Goal: Task Accomplishment & Management: Manage account settings

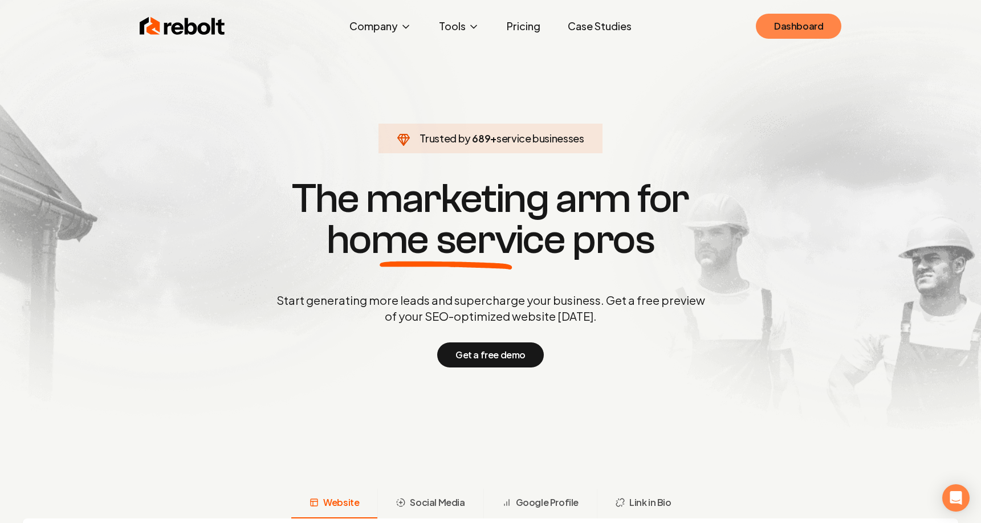
click at [811, 25] on link "Dashboard" at bounding box center [799, 26] width 86 height 25
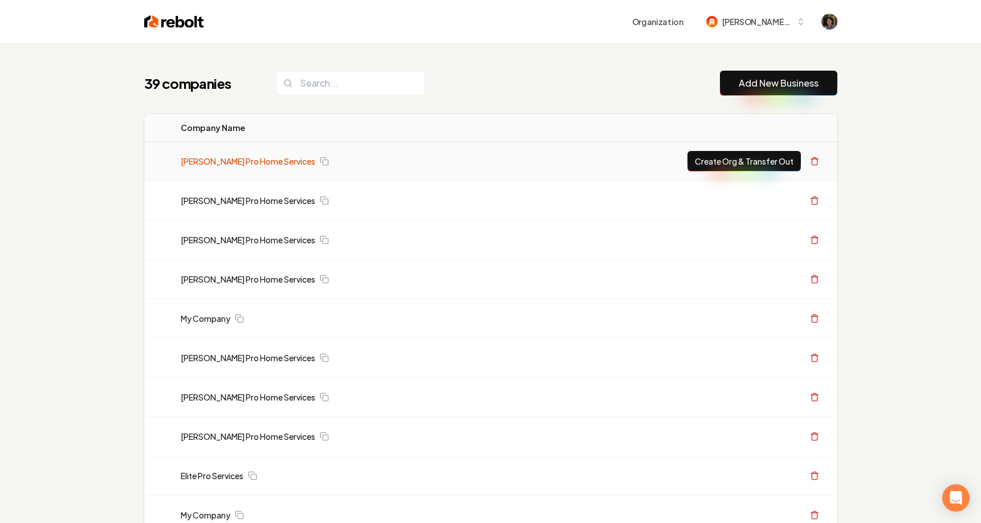
click at [259, 163] on link "[PERSON_NAME] Pro Home Services" at bounding box center [248, 161] width 135 height 11
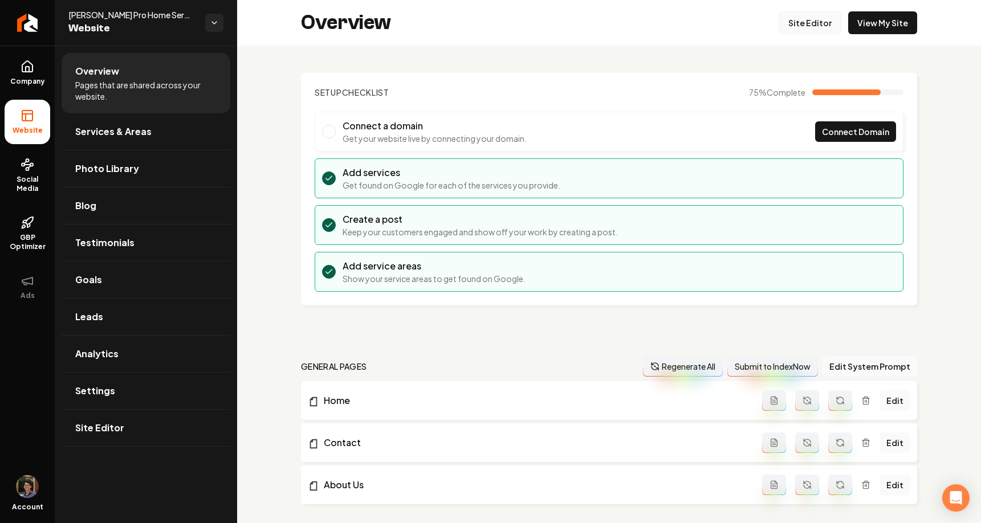
click at [823, 23] on link "Site Editor" at bounding box center [810, 22] width 63 height 23
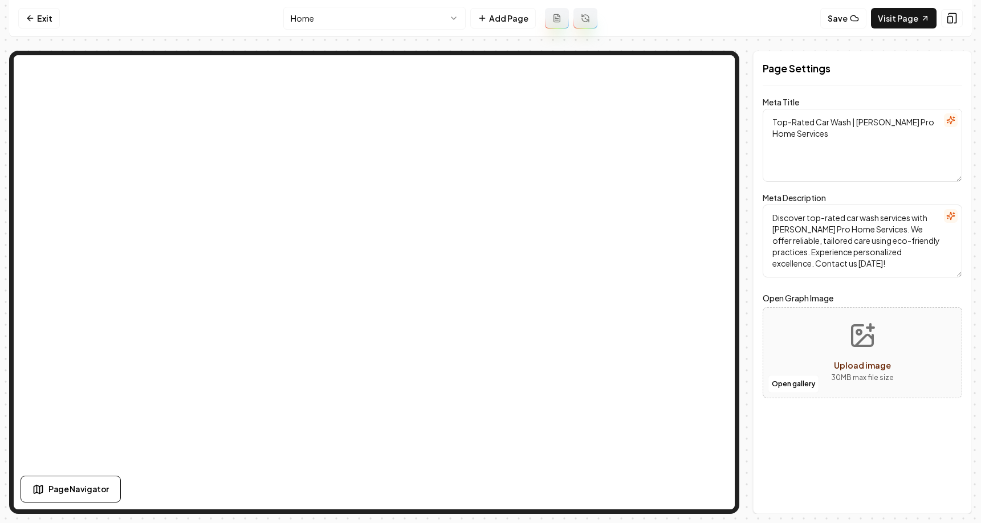
click at [374, 24] on html "Computer Required This feature is only available on a computer. Please switch t…" at bounding box center [490, 261] width 981 height 523
click at [39, 20] on link "Exit" at bounding box center [39, 18] width 42 height 21
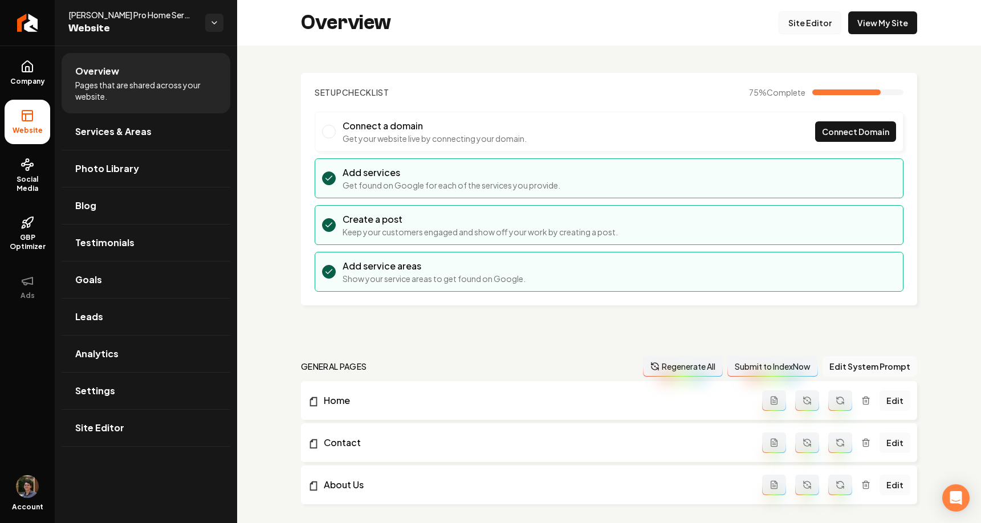
click at [813, 30] on link "Site Editor" at bounding box center [810, 22] width 63 height 23
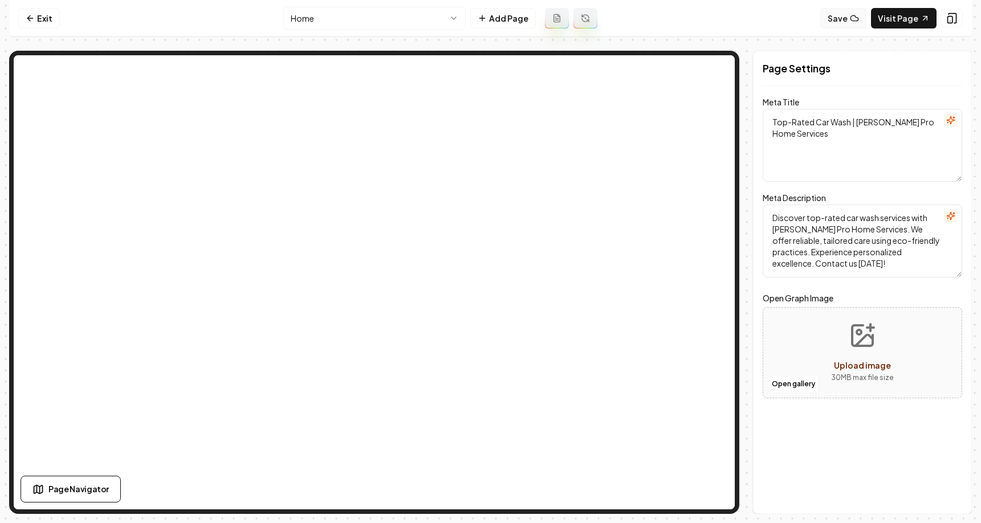
click at [850, 17] on button "Save" at bounding box center [844, 18] width 46 height 21
click at [774, 22] on button "Show History" at bounding box center [776, 18] width 79 height 21
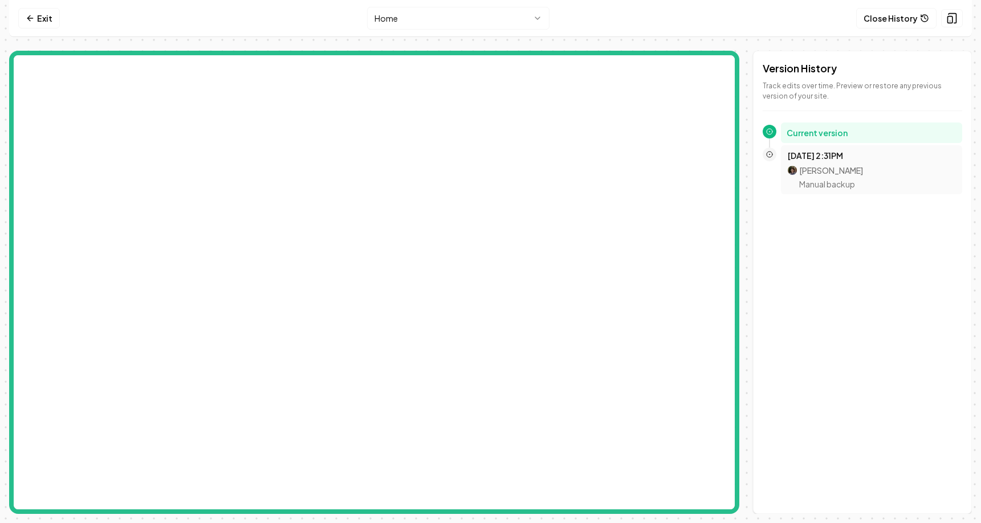
click at [822, 184] on p "Manual backup" at bounding box center [831, 183] width 64 height 11
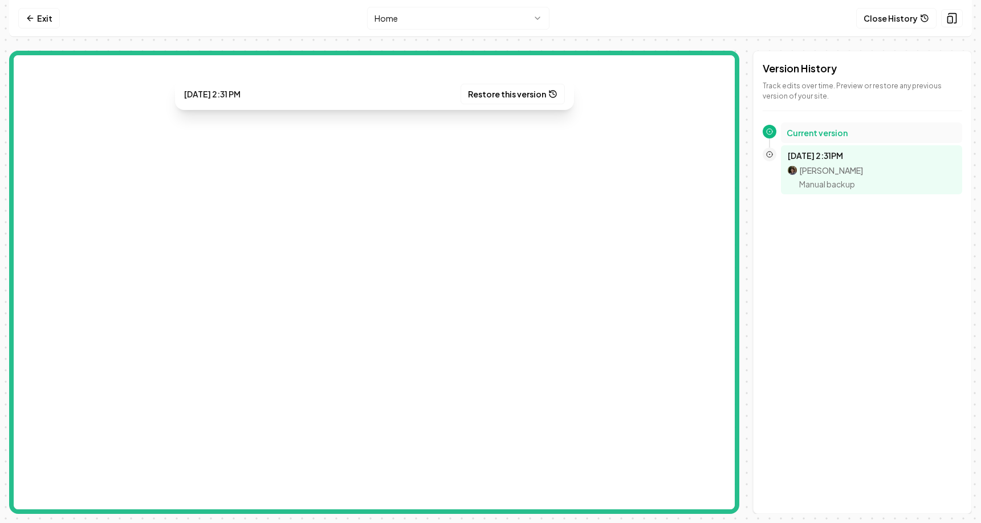
click at [841, 132] on h2 "Current version" at bounding box center [872, 132] width 170 height 11
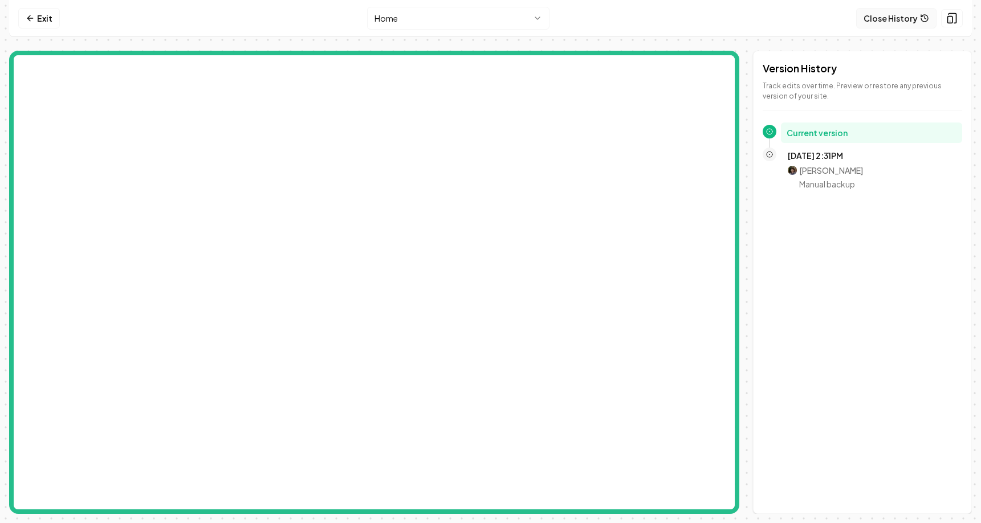
click at [905, 12] on button "Close History" at bounding box center [897, 18] width 80 height 21
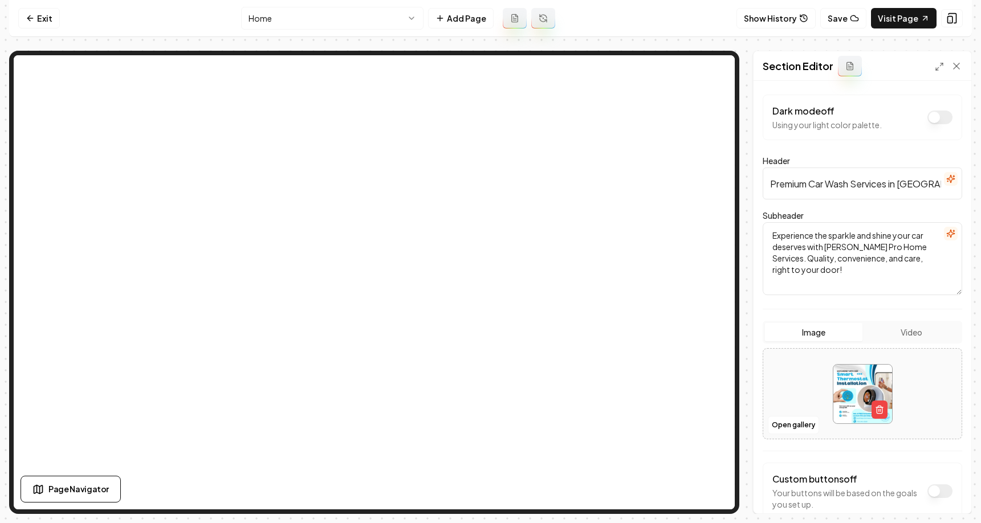
click at [799, 184] on input "Premium Car Wash Services in Austin" at bounding box center [863, 184] width 200 height 32
type input "Premiuasdasdasdm Car Wash Services in Austin"
click at [936, 490] on button "Save" at bounding box center [946, 494] width 34 height 21
click at [833, 14] on button "Save" at bounding box center [844, 18] width 46 height 21
click at [781, 15] on button "Show History" at bounding box center [776, 18] width 79 height 21
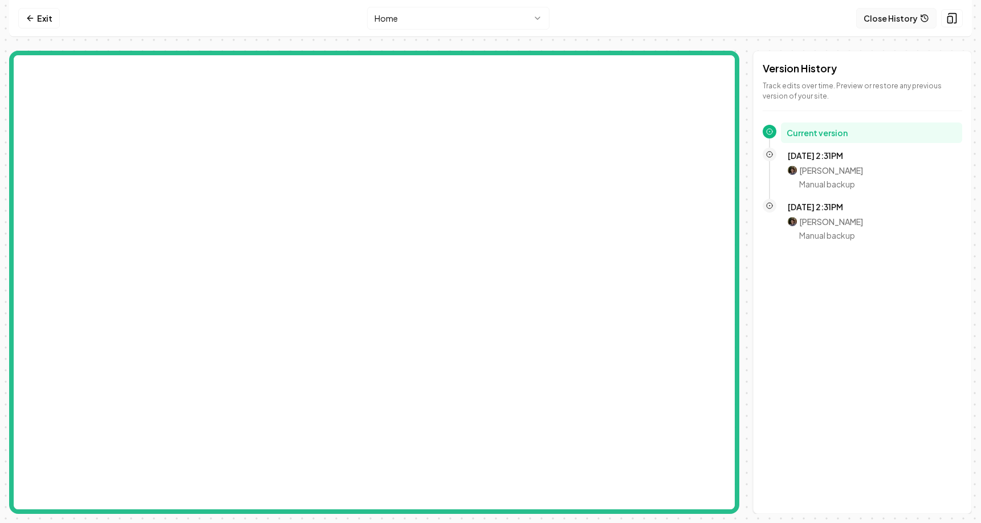
click at [877, 13] on button "Close History" at bounding box center [897, 18] width 80 height 21
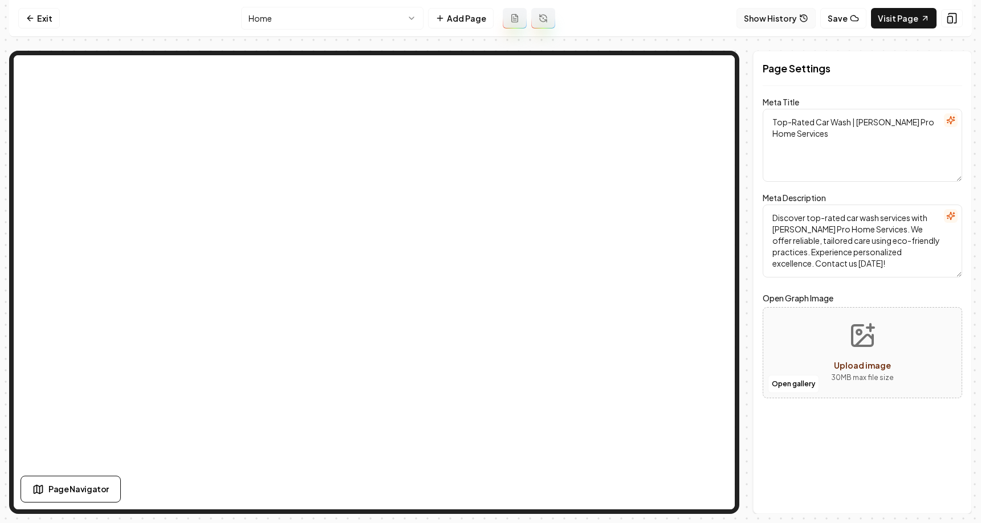
click at [778, 18] on button "Show History" at bounding box center [776, 18] width 79 height 21
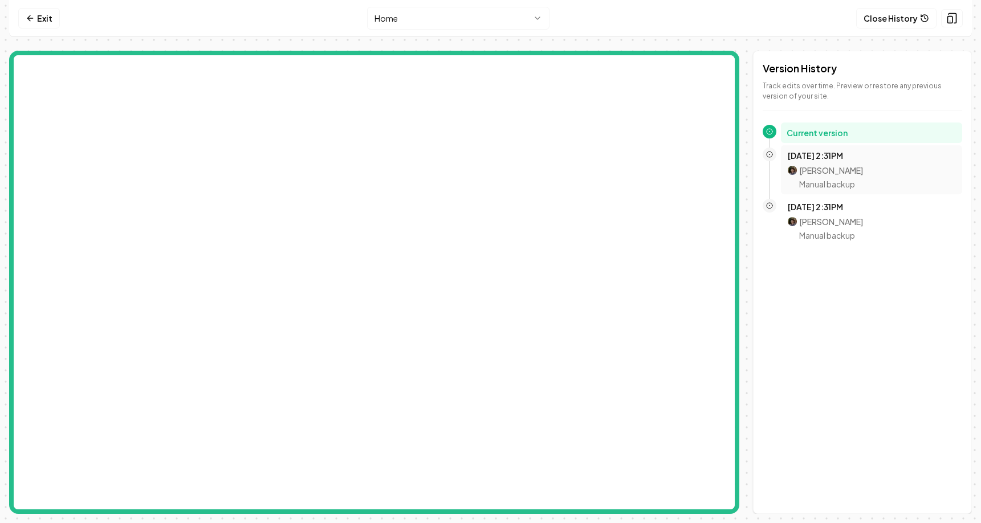
click at [830, 156] on p "Oct 8, 2:31PM" at bounding box center [872, 155] width 168 height 11
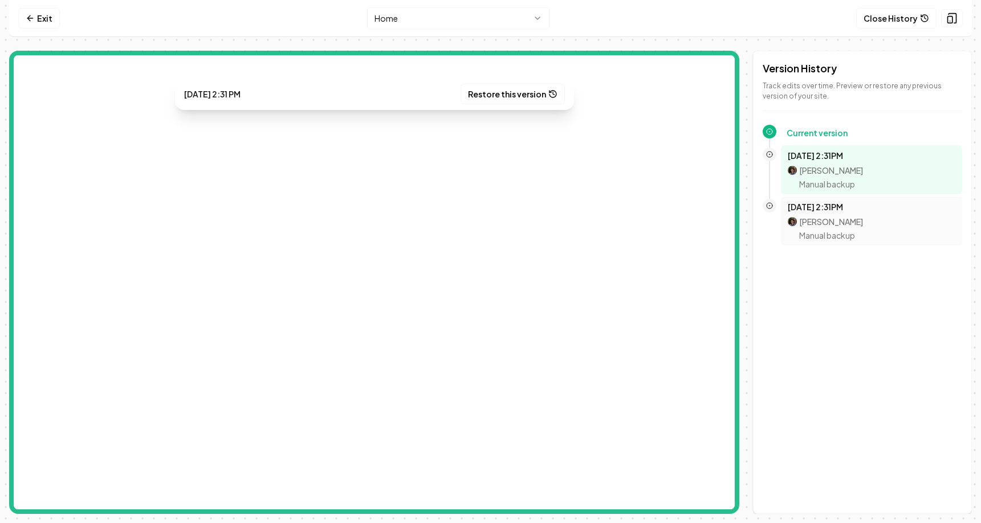
click at [836, 214] on div "Oct 8, 2:31PM Mitchell Stahl Manual backup" at bounding box center [872, 221] width 168 height 40
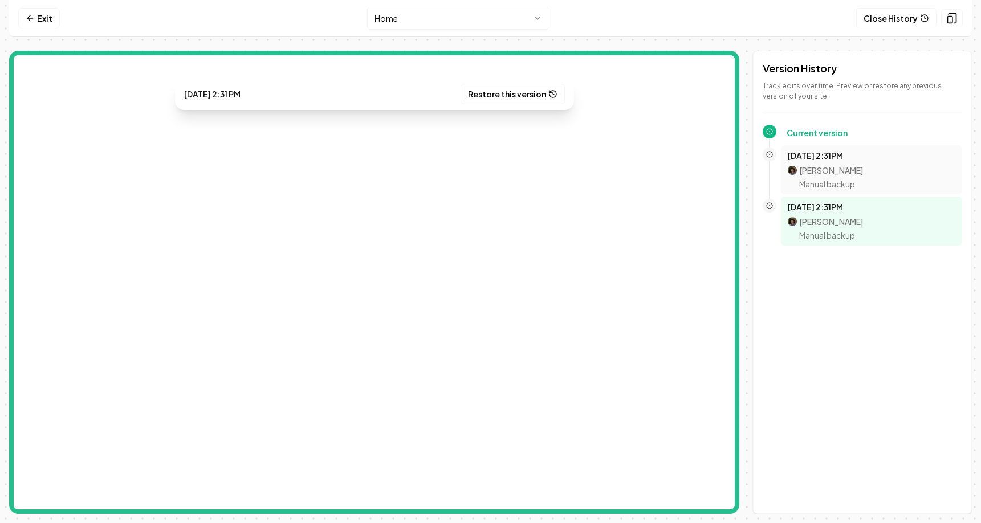
click at [851, 180] on p "Manual backup" at bounding box center [831, 183] width 64 height 11
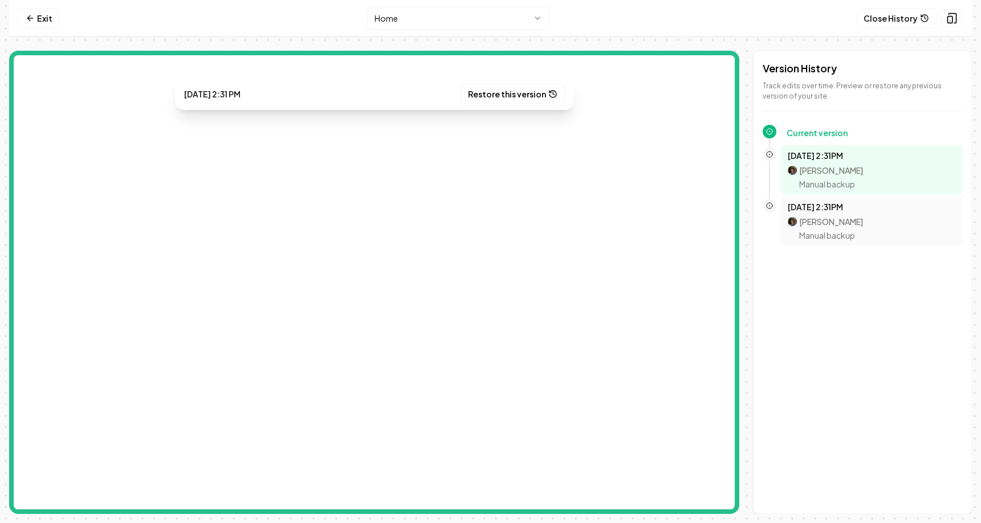
click at [810, 227] on p "Mitchell Stahl" at bounding box center [831, 221] width 64 height 11
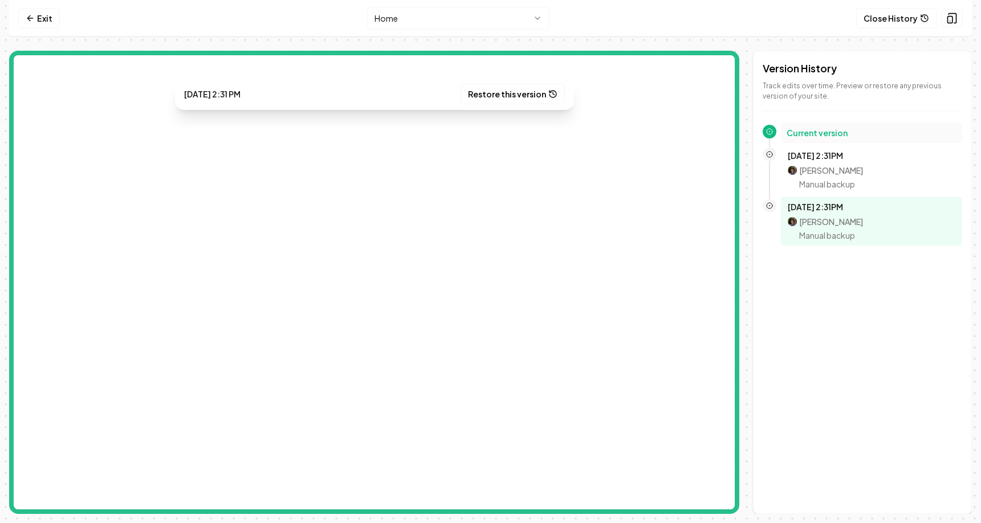
click at [843, 136] on h2 "Current version" at bounding box center [872, 132] width 170 height 11
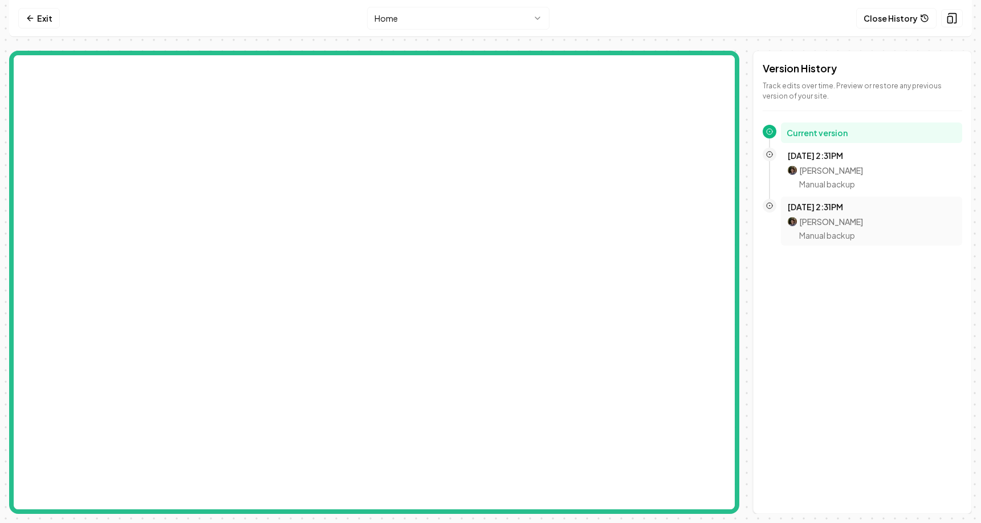
click at [854, 209] on p "Oct 8, 2:31PM" at bounding box center [872, 206] width 168 height 11
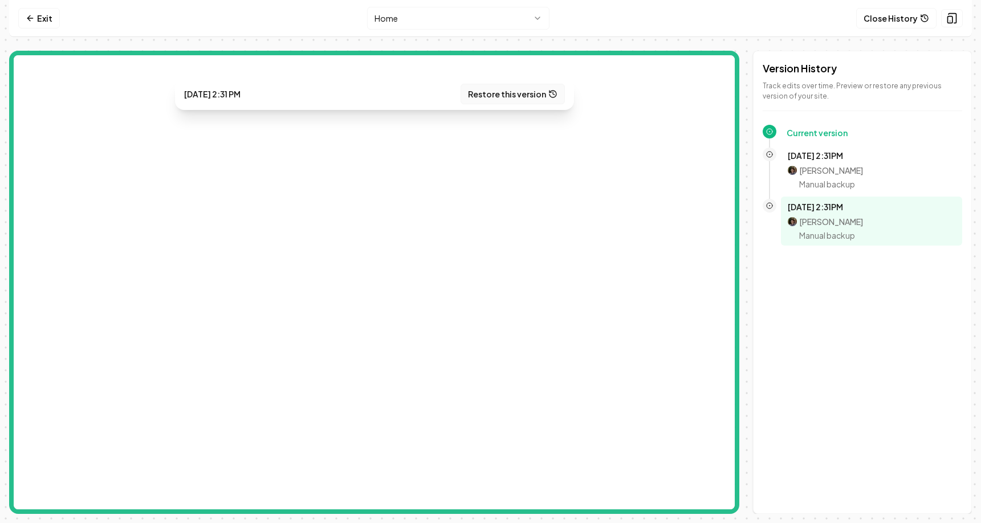
click at [515, 90] on button "Restore this version" at bounding box center [513, 94] width 104 height 21
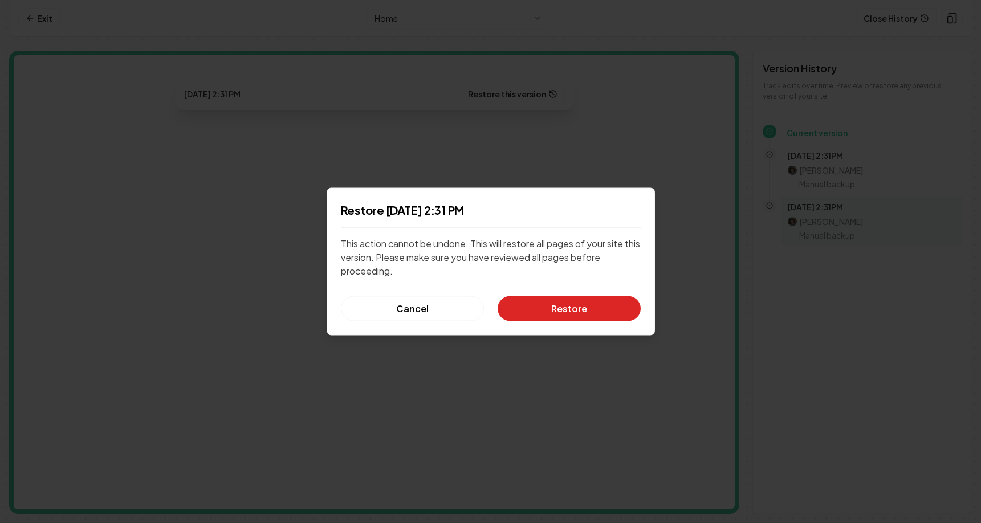
click at [555, 313] on button "Restore" at bounding box center [569, 309] width 143 height 25
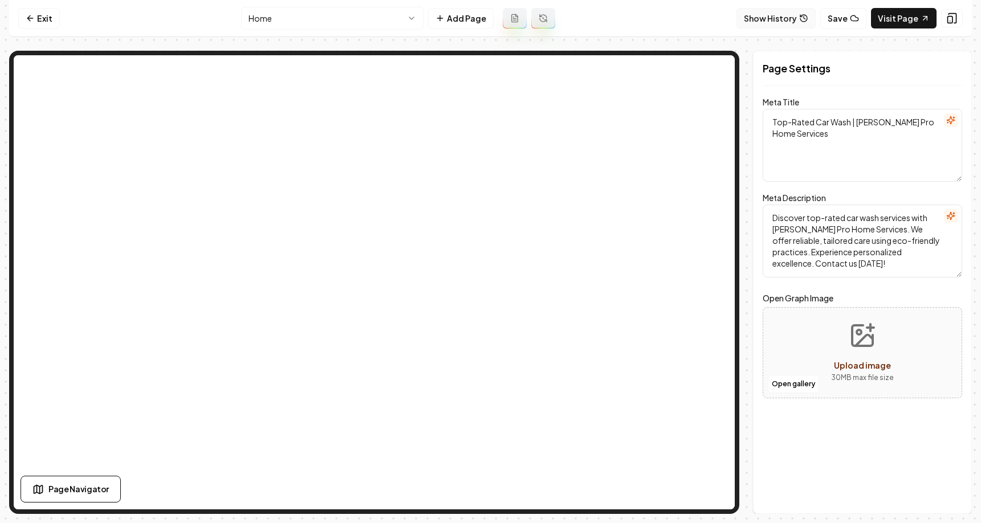
click at [794, 16] on button "Show History" at bounding box center [776, 18] width 79 height 21
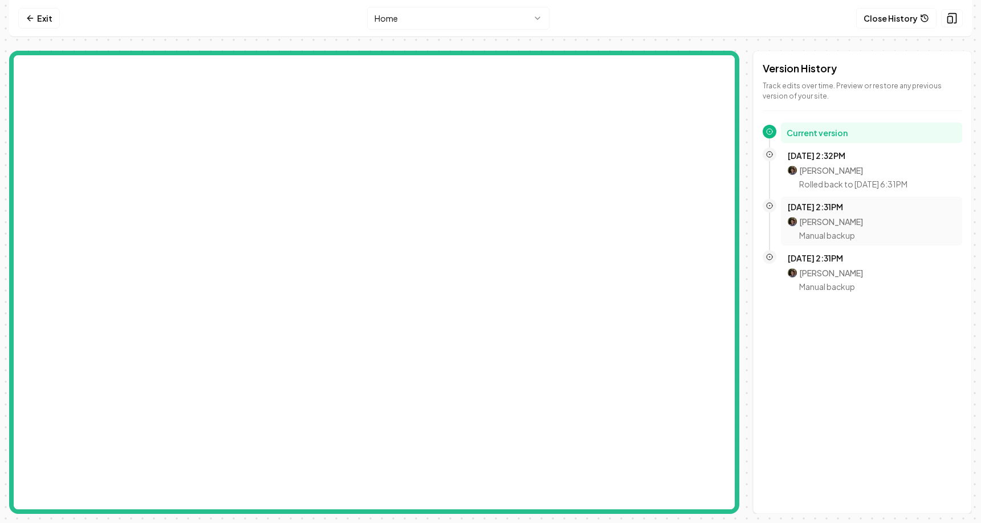
click at [817, 226] on p "Mitchell Stahl" at bounding box center [831, 221] width 64 height 11
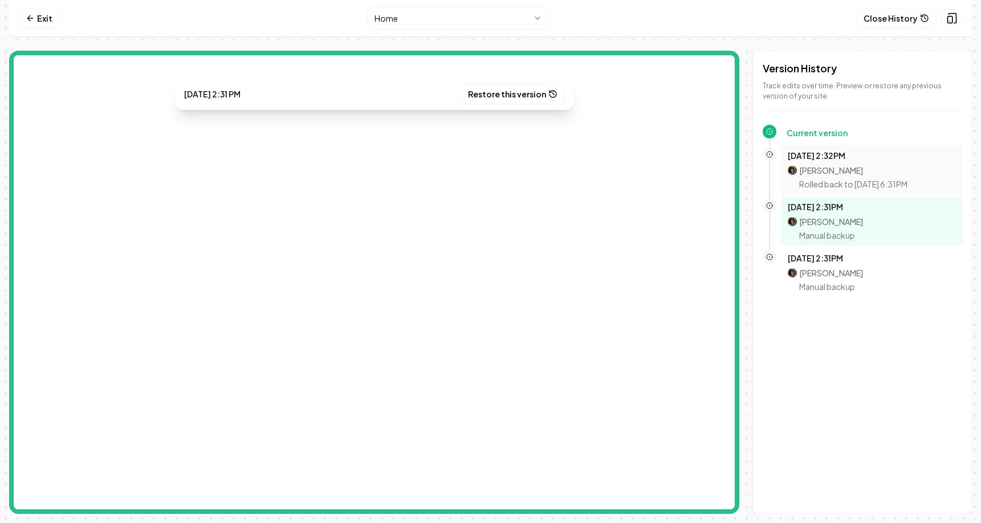
click at [830, 171] on p "Mitchell Stahl" at bounding box center [853, 170] width 108 height 11
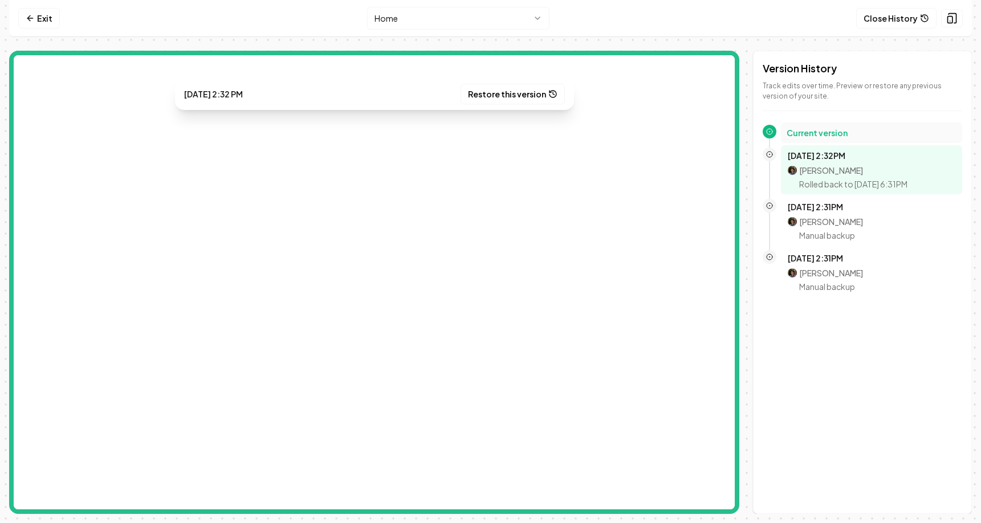
click at [842, 127] on div "Current version" at bounding box center [871, 133] width 181 height 21
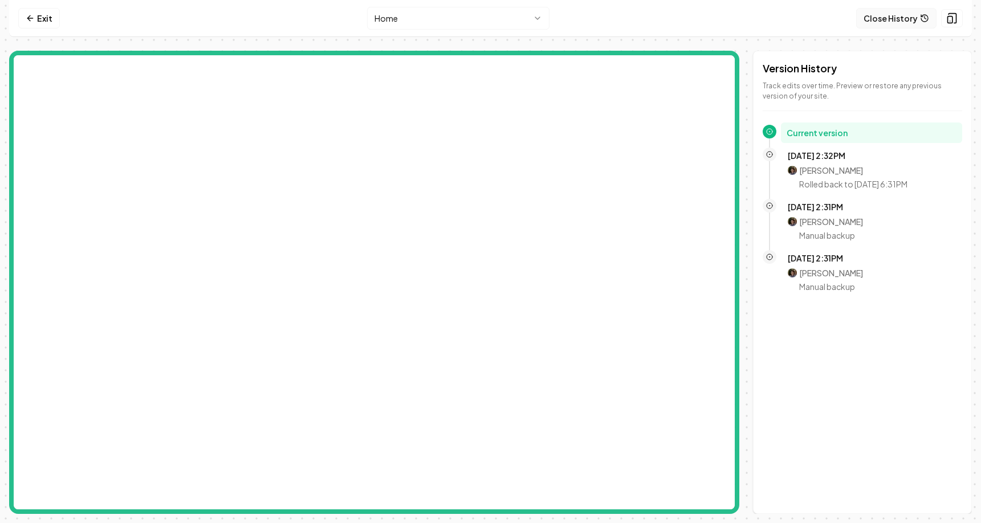
click at [878, 14] on button "Close History" at bounding box center [897, 18] width 80 height 21
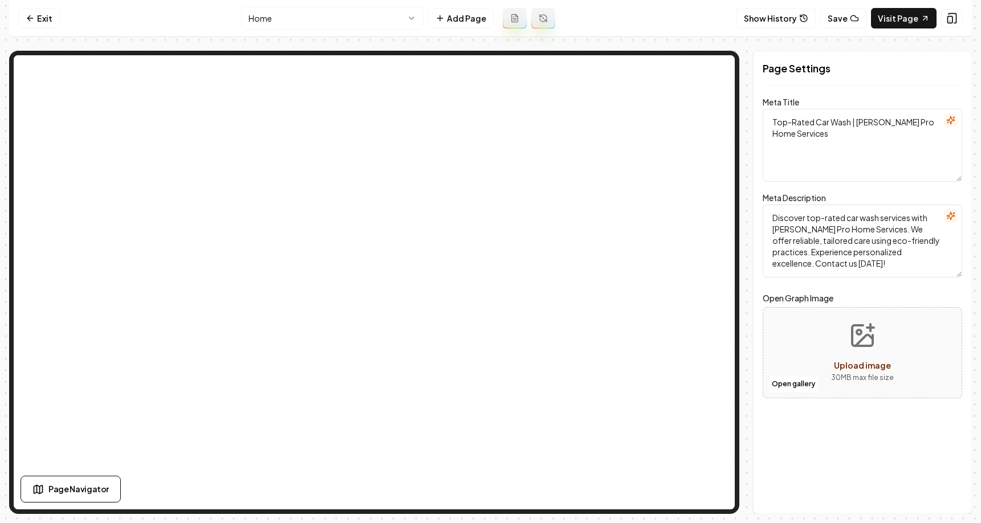
click at [189, 6] on nav "Exit Home Add Page Show History Save Visit Page" at bounding box center [490, 18] width 963 height 37
click at [798, 15] on button "Show History" at bounding box center [776, 18] width 79 height 21
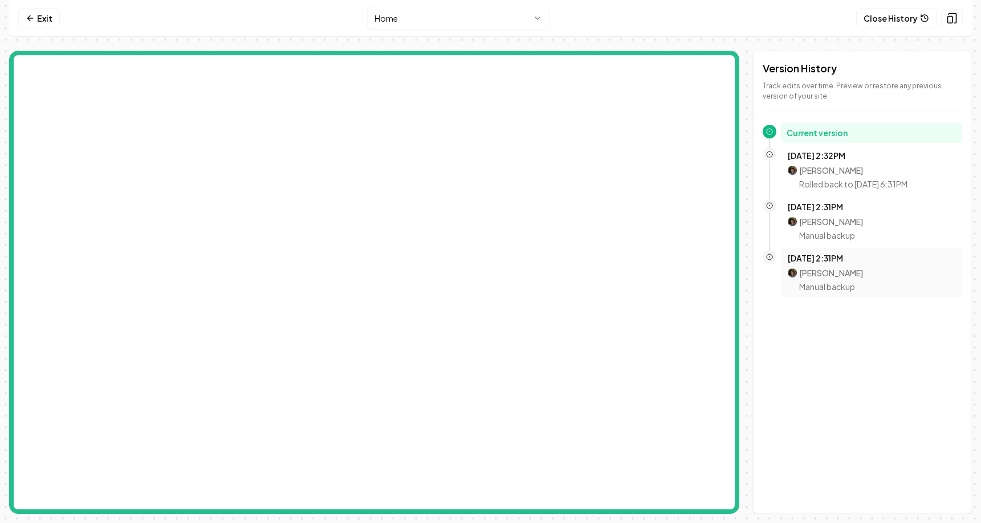
click at [822, 282] on p "Manual backup" at bounding box center [831, 286] width 64 height 11
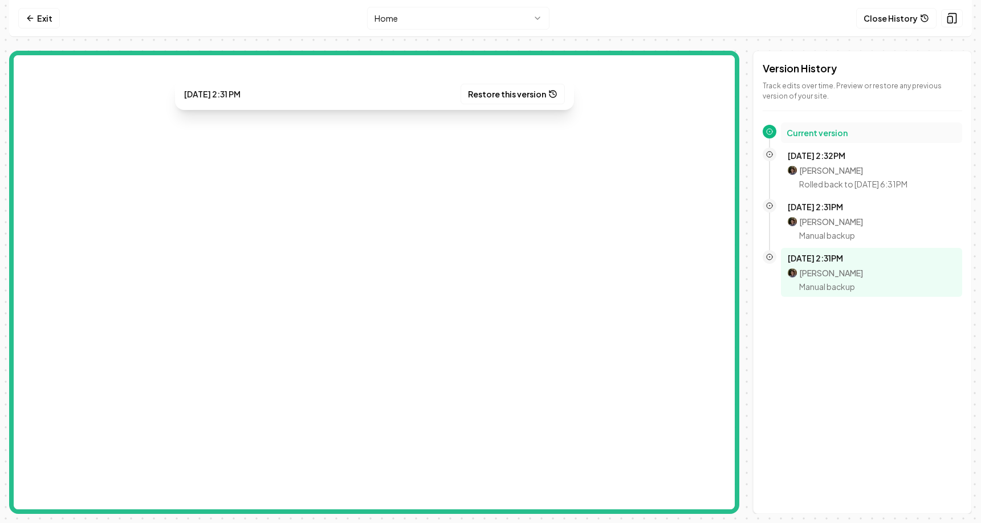
click at [825, 135] on h2 "Current version" at bounding box center [872, 132] width 170 height 11
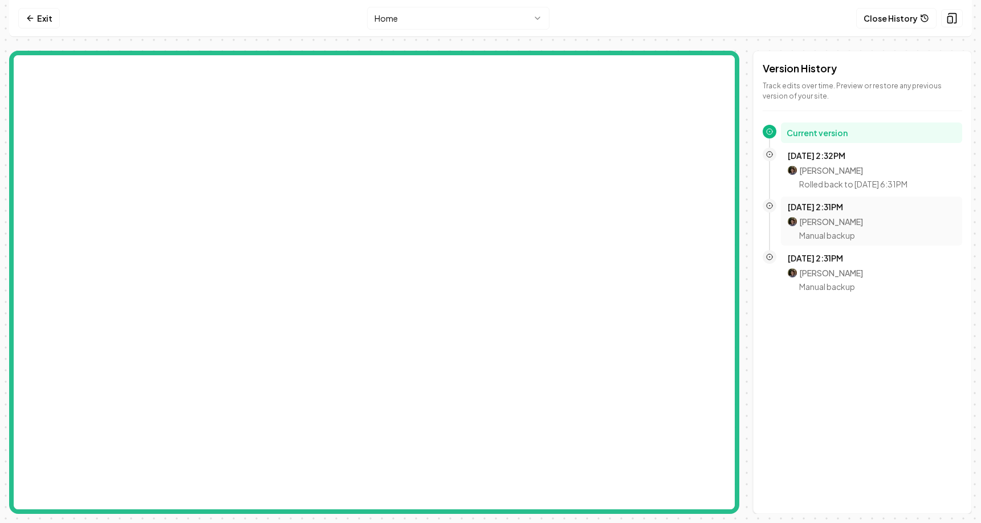
click at [807, 235] on p "Manual backup" at bounding box center [831, 235] width 64 height 11
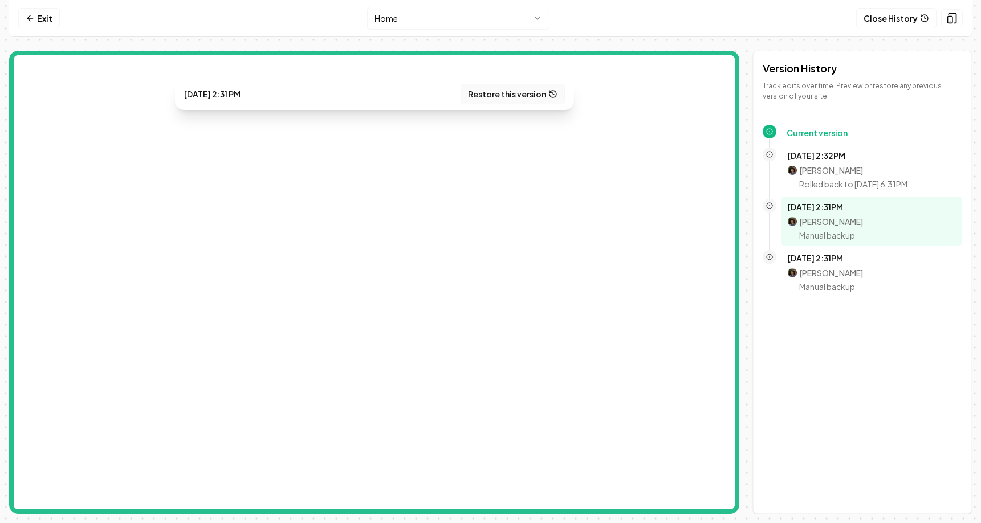
click at [542, 88] on button "Restore this version" at bounding box center [513, 94] width 104 height 21
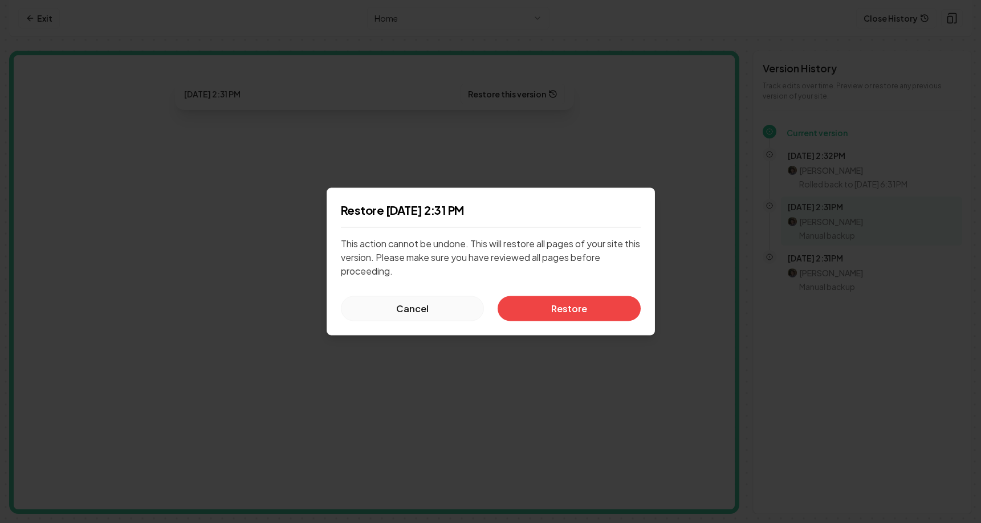
click at [457, 307] on button "Cancel" at bounding box center [412, 309] width 143 height 25
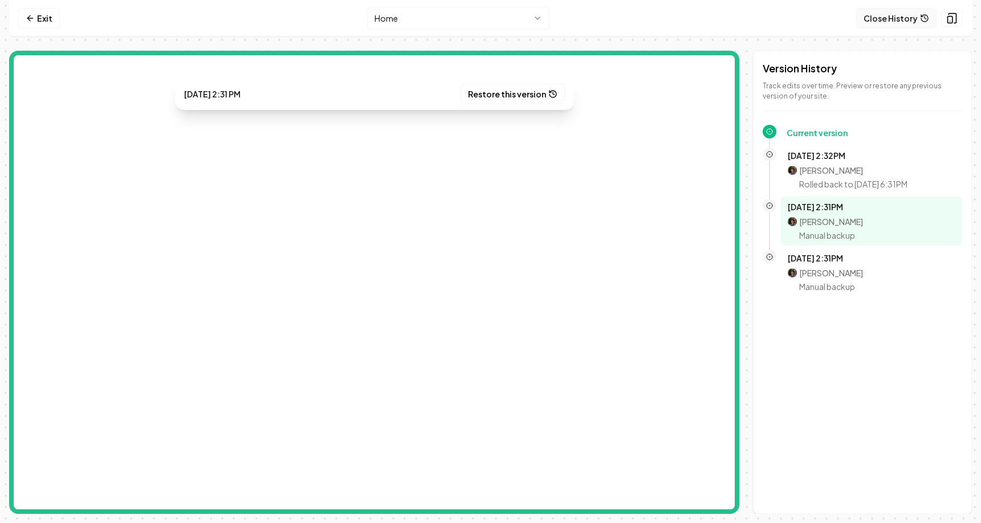
click at [902, 15] on button "Close History" at bounding box center [897, 18] width 80 height 21
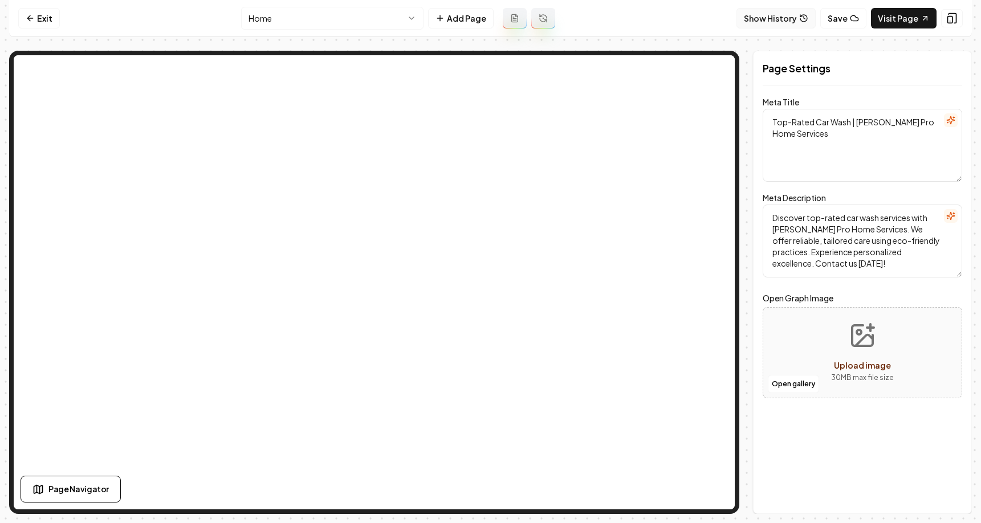
click at [773, 25] on button "Show History" at bounding box center [776, 18] width 79 height 21
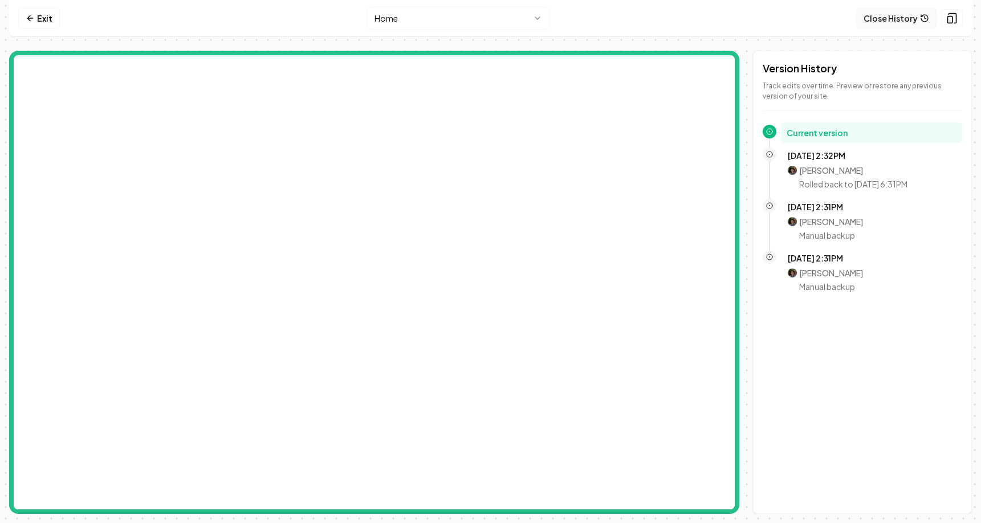
click at [878, 23] on button "Close History" at bounding box center [897, 18] width 80 height 21
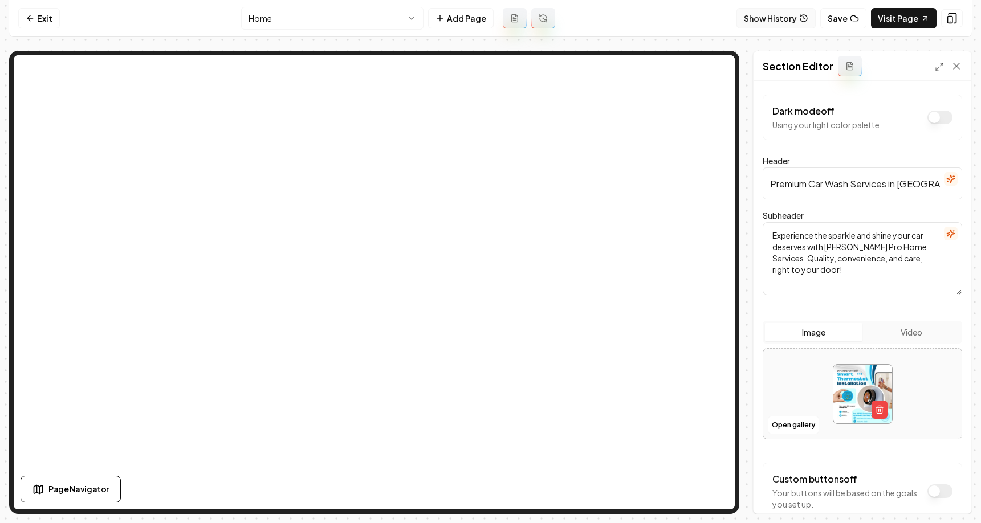
click at [786, 21] on button "Show History" at bounding box center [776, 18] width 79 height 21
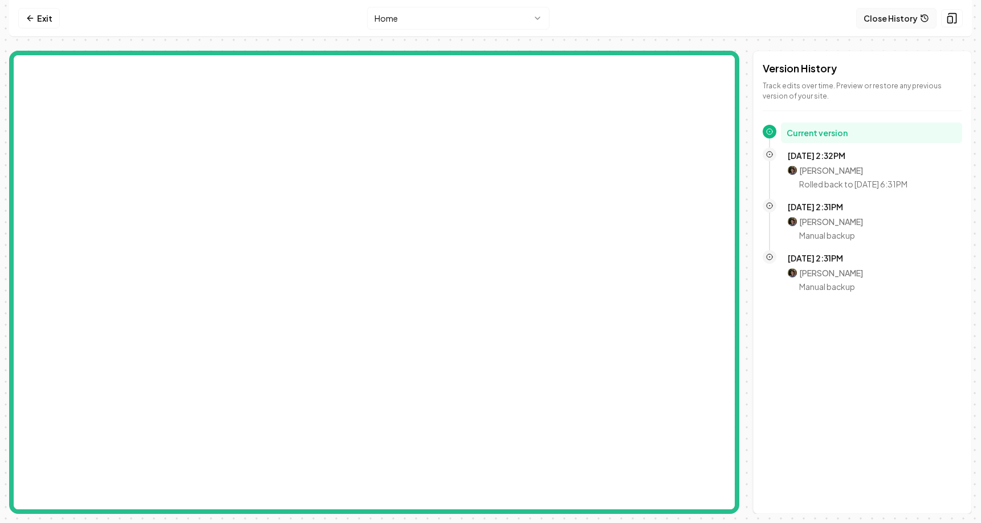
click at [880, 15] on button "Close History" at bounding box center [897, 18] width 80 height 21
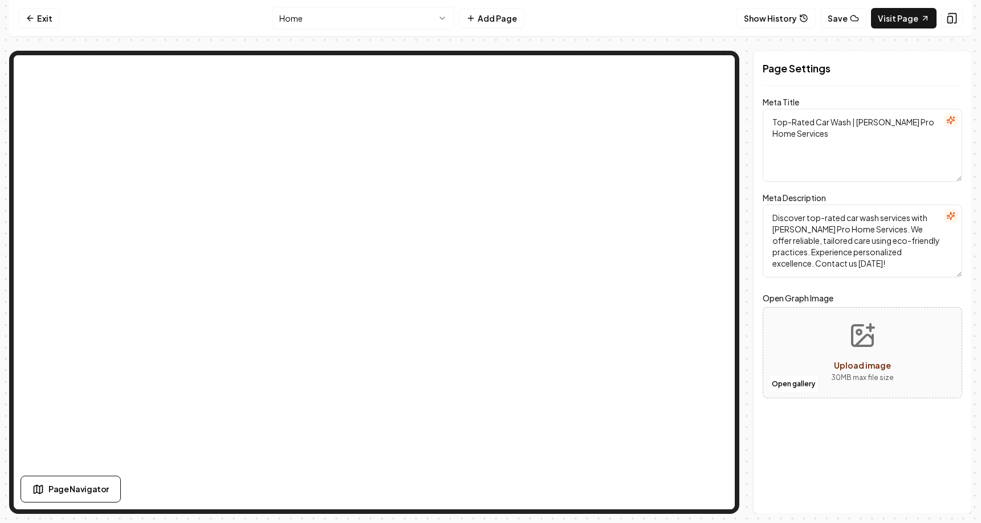
click at [596, 25] on nav "Exit Home Add Page Show History Save Visit Page" at bounding box center [490, 18] width 963 height 37
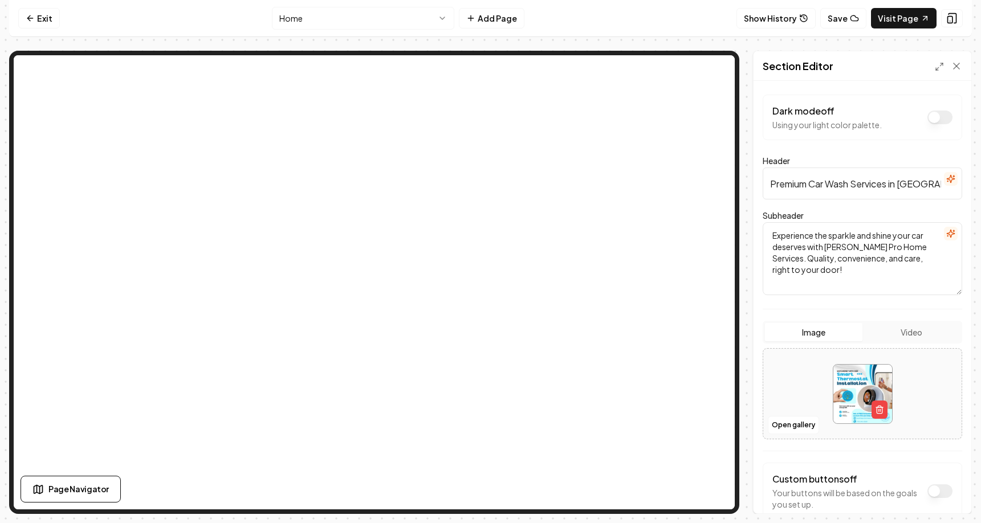
drag, startPoint x: 783, startPoint y: 184, endPoint x: 985, endPoint y: 184, distance: 201.9
click at [981, 184] on html "Computer Required This feature is only available on a computer. Please switch t…" at bounding box center [490, 261] width 981 height 523
type input "V22222"
click at [948, 501] on button "Save" at bounding box center [946, 494] width 34 height 21
click at [753, 22] on button "Show History" at bounding box center [776, 18] width 79 height 21
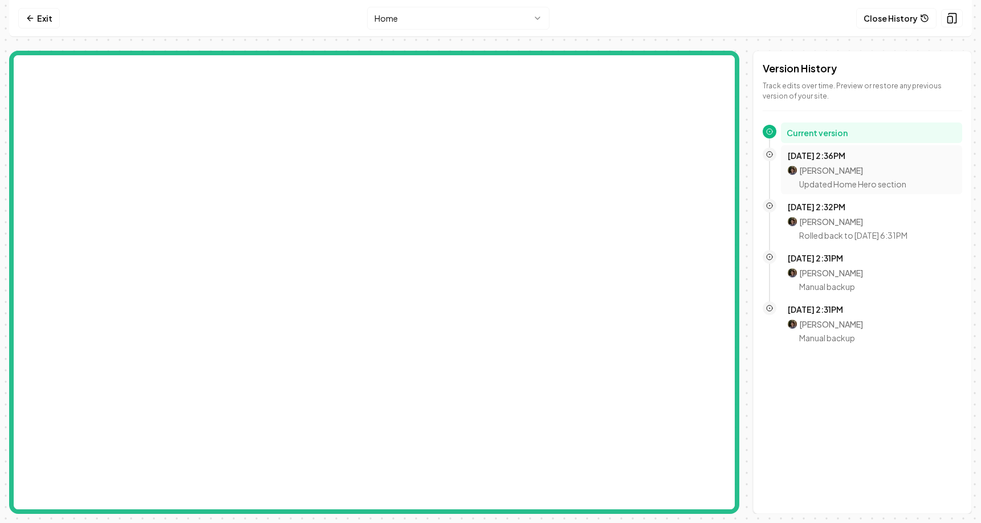
click at [837, 182] on p "Updated Home Hero section" at bounding box center [852, 183] width 107 height 11
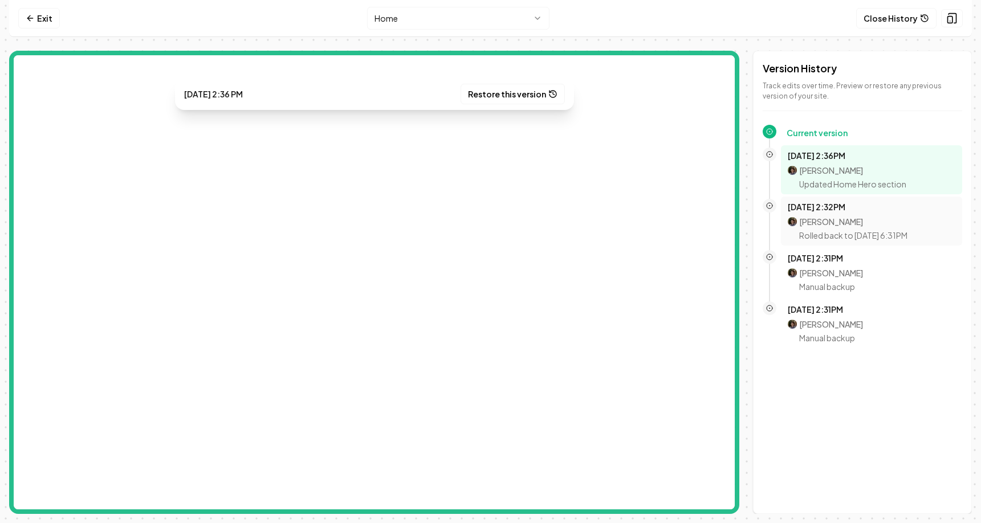
click at [819, 225] on p "[PERSON_NAME]" at bounding box center [853, 221] width 108 height 11
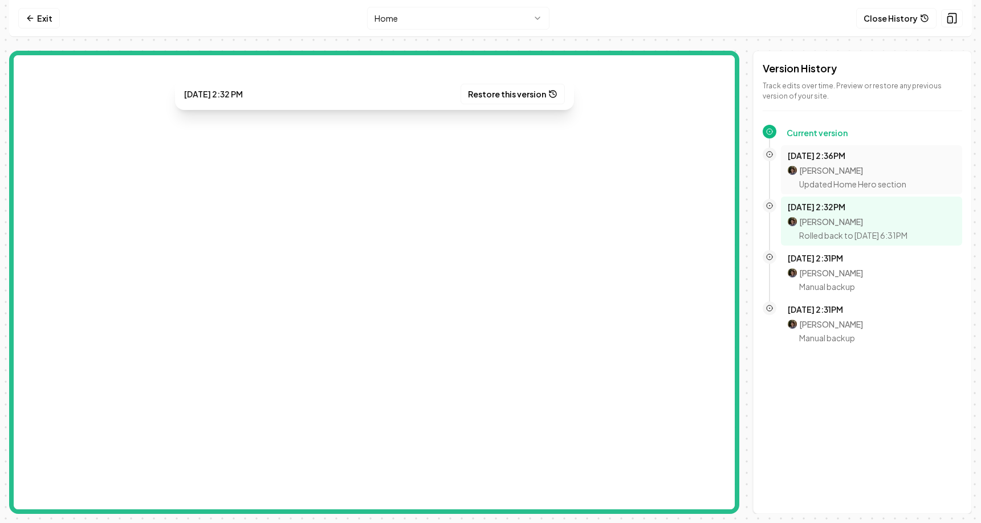
click at [831, 183] on p "Updated Home Hero section" at bounding box center [852, 183] width 107 height 11
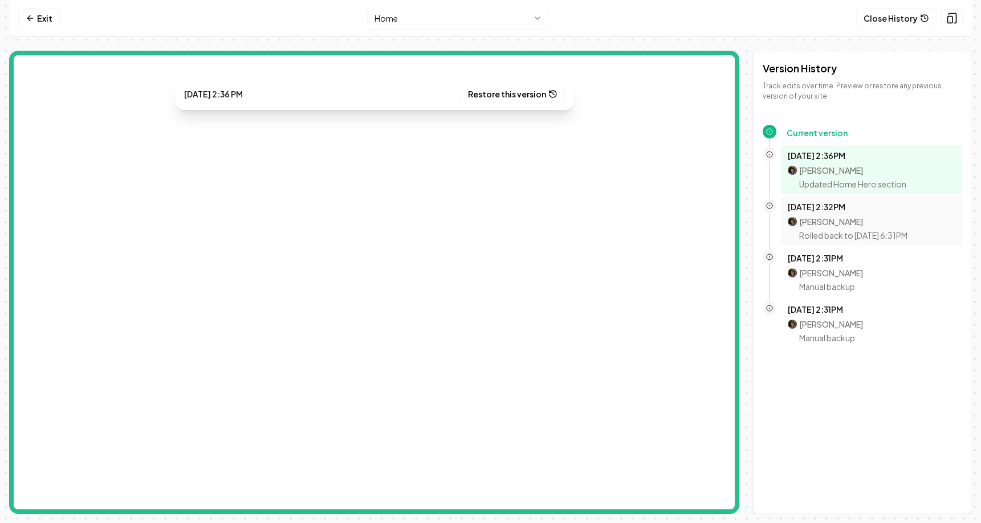
click at [823, 222] on p "[PERSON_NAME]" at bounding box center [853, 221] width 108 height 11
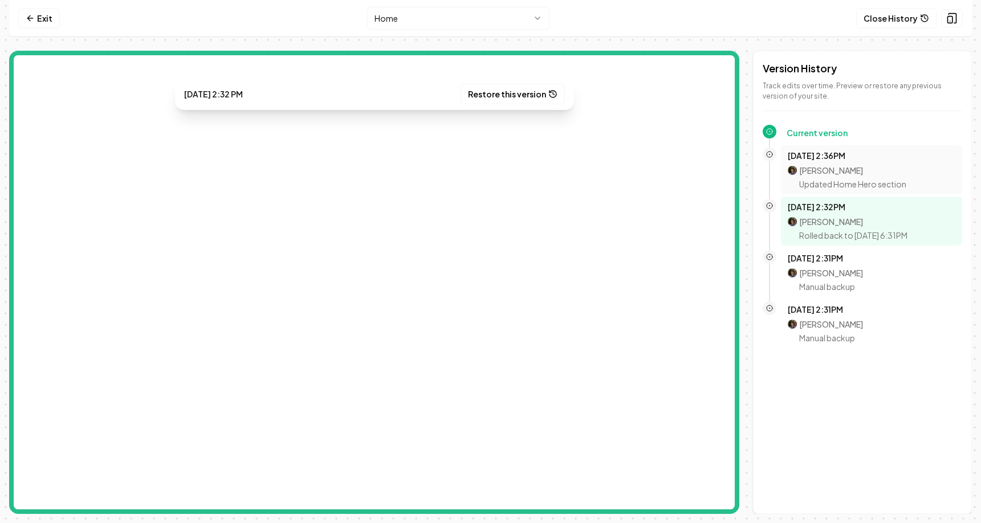
click at [839, 178] on p "Updated Home Hero section" at bounding box center [852, 183] width 107 height 11
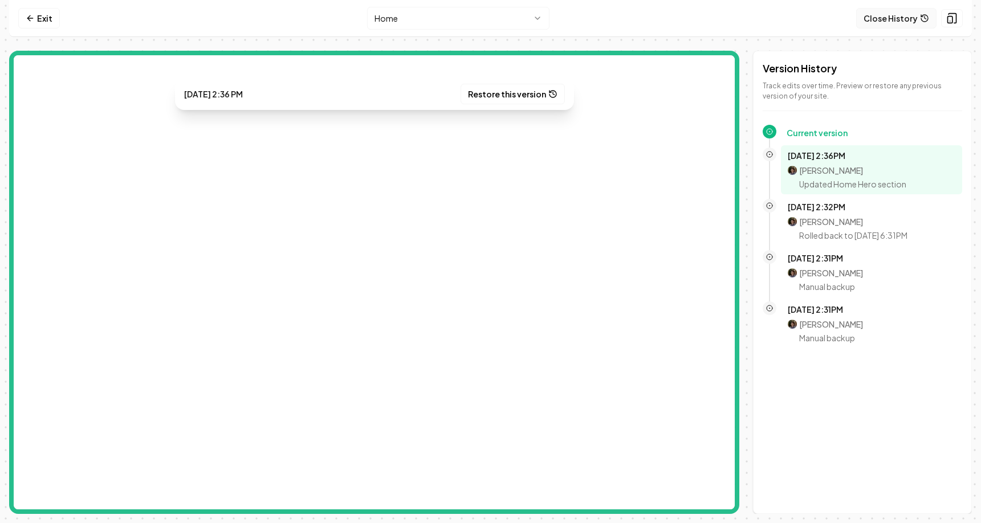
click at [879, 19] on button "Close History" at bounding box center [897, 18] width 80 height 21
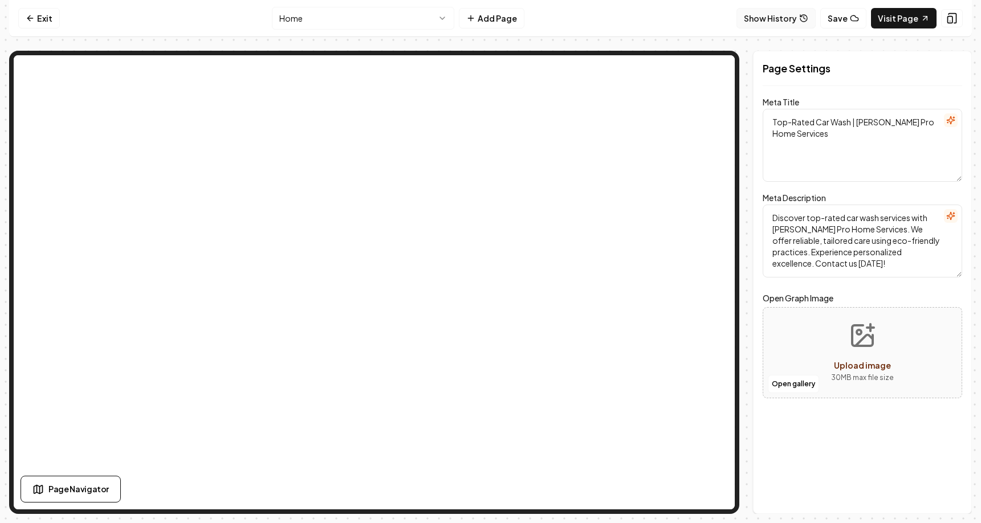
click at [801, 18] on button "Show History" at bounding box center [776, 18] width 79 height 21
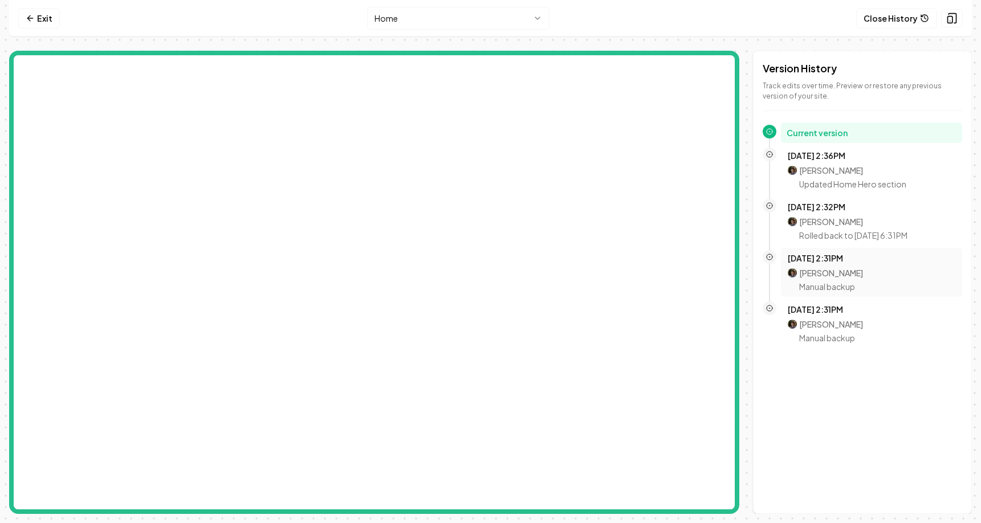
click at [824, 264] on div "[DATE] 2:31PM [PERSON_NAME] Manual backup" at bounding box center [872, 273] width 168 height 40
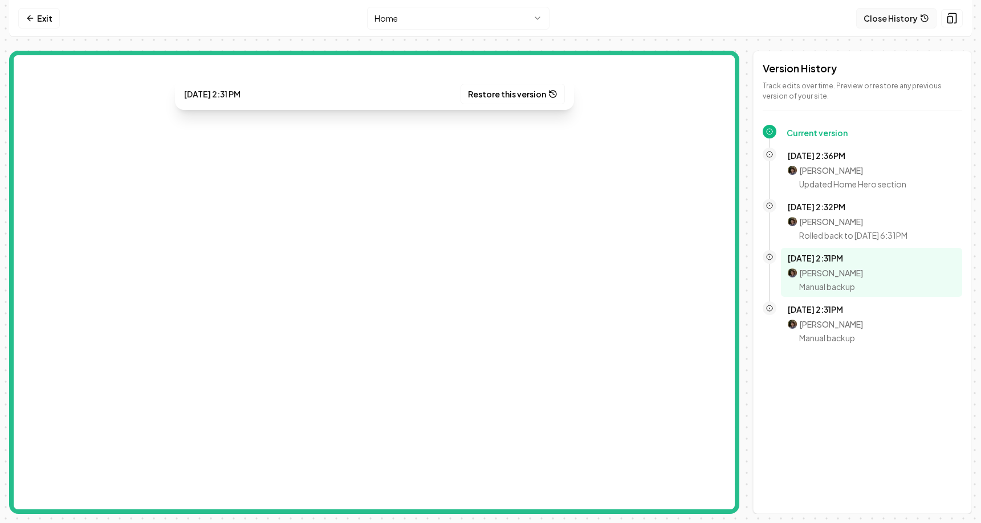
click at [897, 21] on button "Close History" at bounding box center [897, 18] width 80 height 21
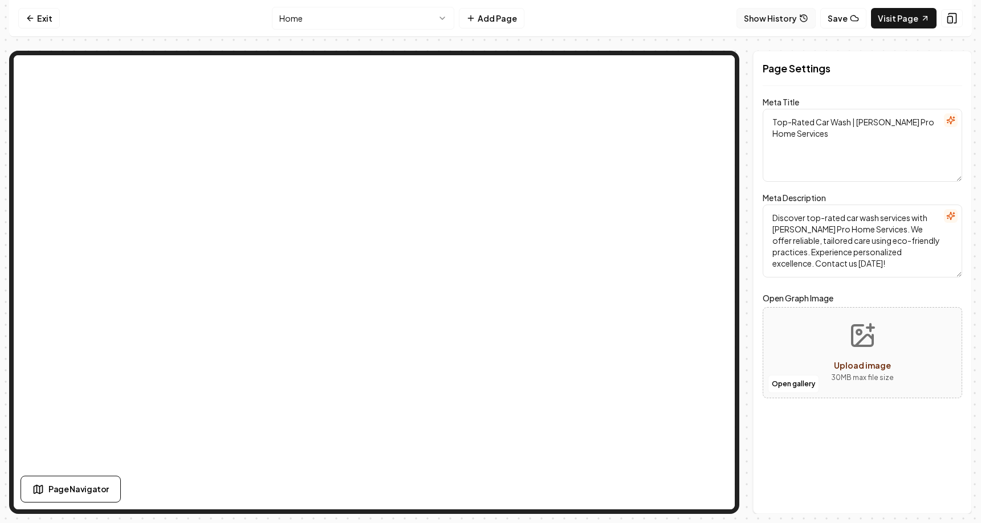
click at [765, 18] on button "Show History" at bounding box center [776, 18] width 79 height 21
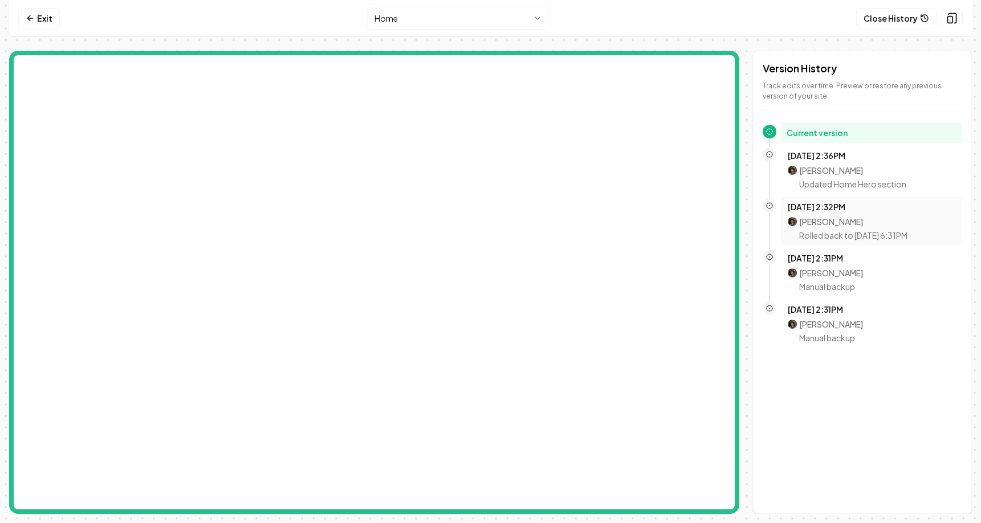
click at [809, 213] on div "Oct 8, 2:32PM Mitchell Stahl Rolled back to Oct 8, 6:31PM" at bounding box center [872, 221] width 168 height 40
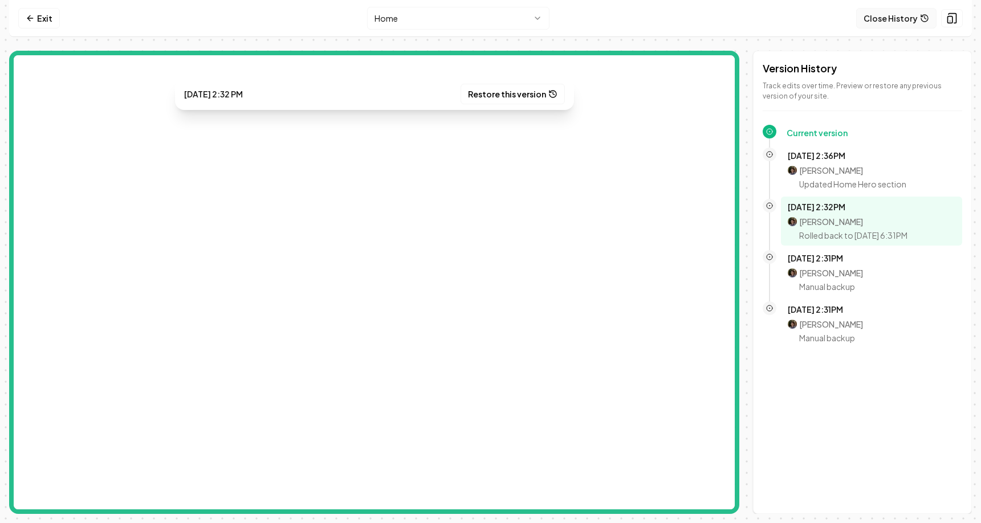
click at [876, 10] on button "Close History" at bounding box center [897, 18] width 80 height 21
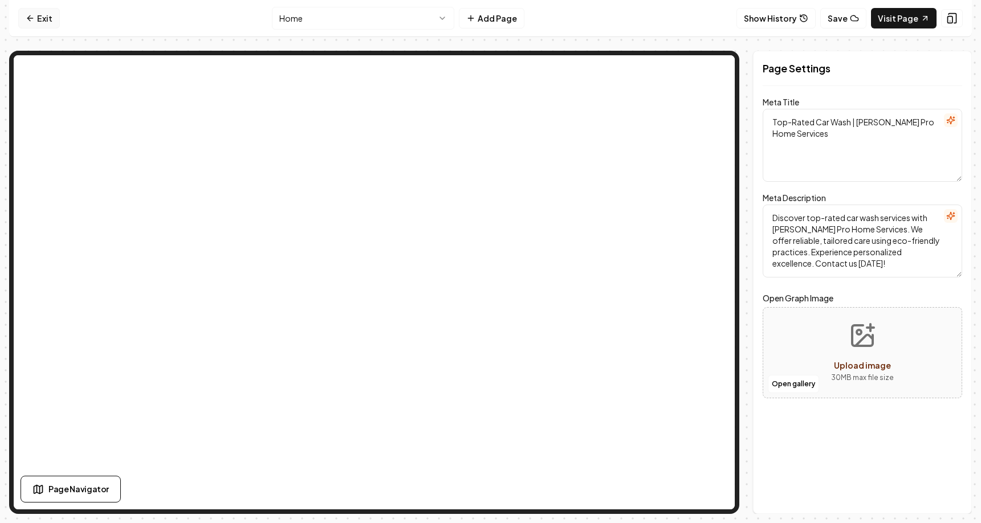
click at [43, 16] on link "Exit" at bounding box center [39, 18] width 42 height 21
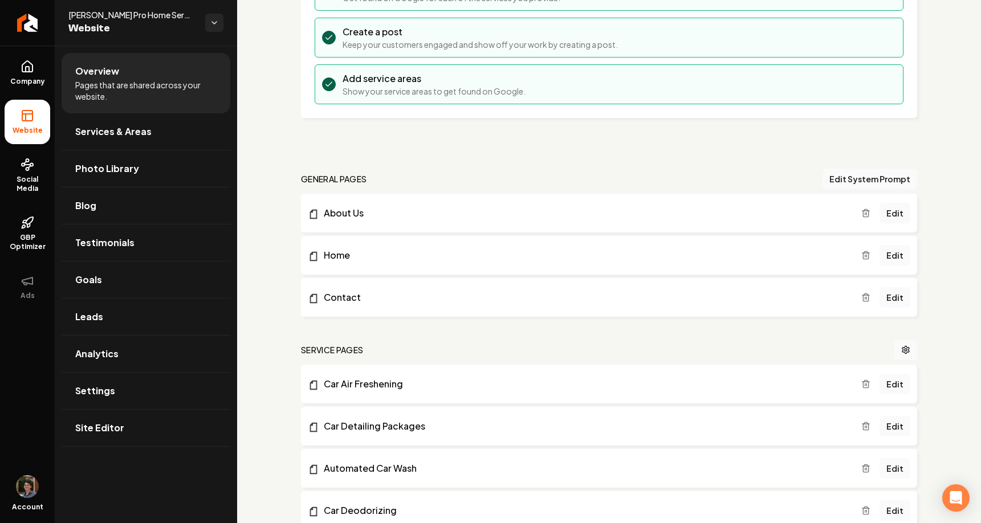
scroll to position [217, 0]
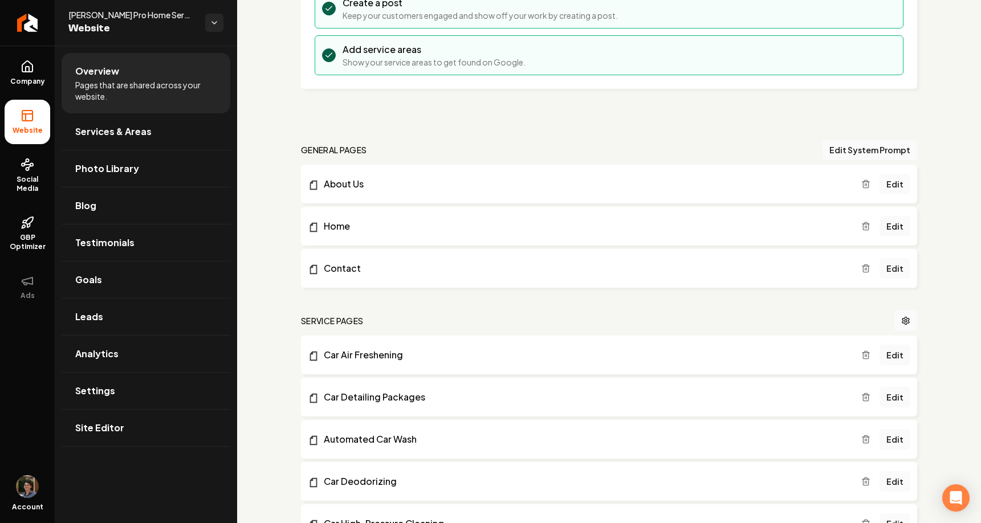
click at [869, 358] on icon "Main content area" at bounding box center [866, 355] width 9 height 9
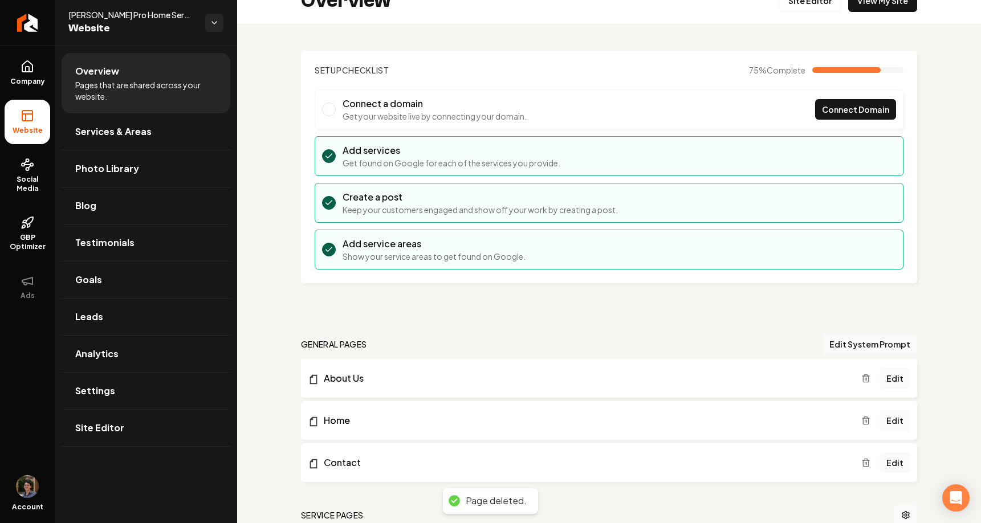
scroll to position [0, 0]
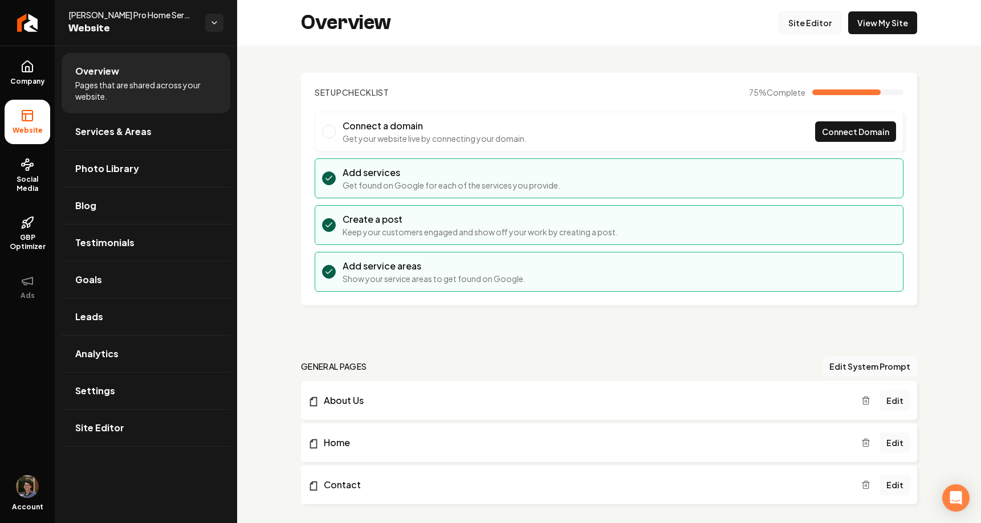
click at [799, 23] on link "Site Editor" at bounding box center [810, 22] width 63 height 23
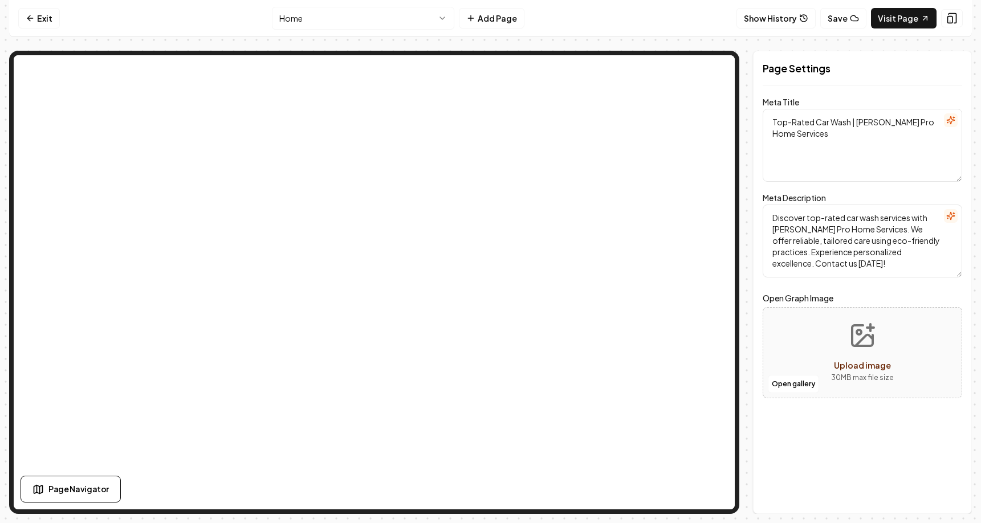
click at [427, 22] on html "Computer Required This feature is only available on a computer. Please switch t…" at bounding box center [490, 261] width 981 height 523
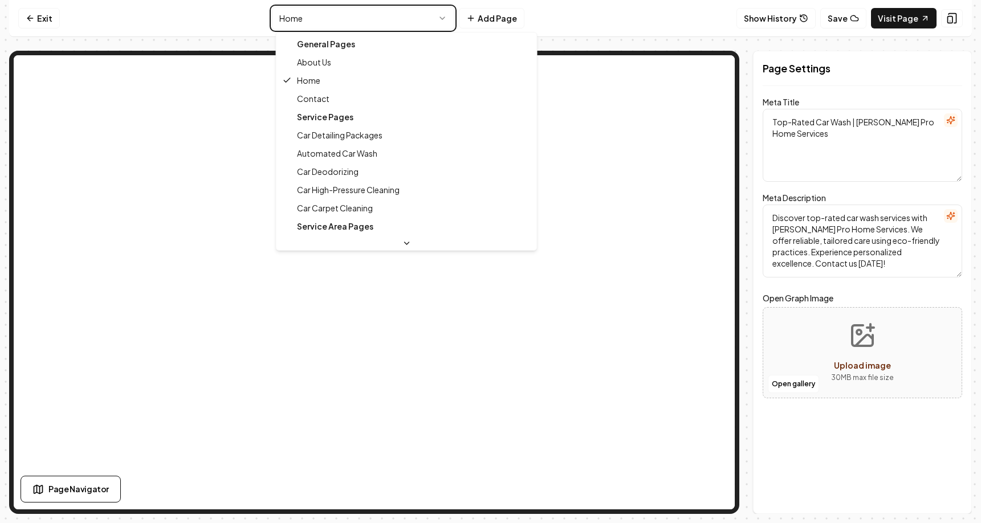
click at [427, 22] on html "Computer Required This feature is only available on a computer. Please switch t…" at bounding box center [490, 261] width 981 height 523
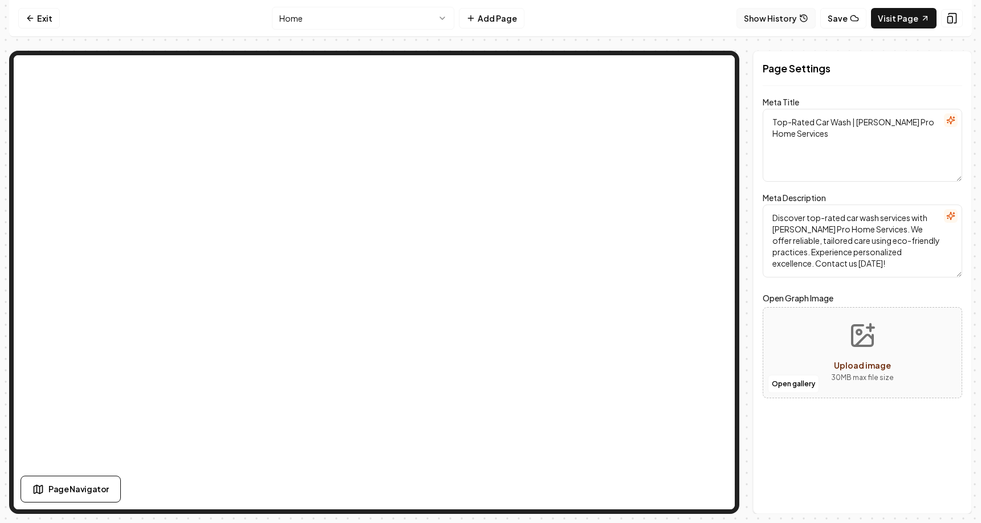
click at [804, 23] on button "Show History" at bounding box center [776, 18] width 79 height 21
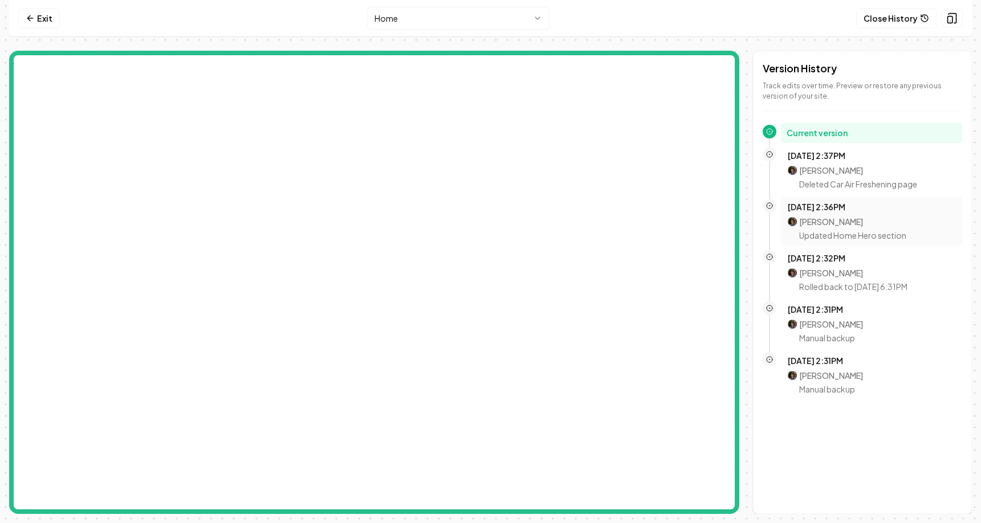
click at [840, 225] on p "Mitchell Stahl" at bounding box center [852, 221] width 107 height 11
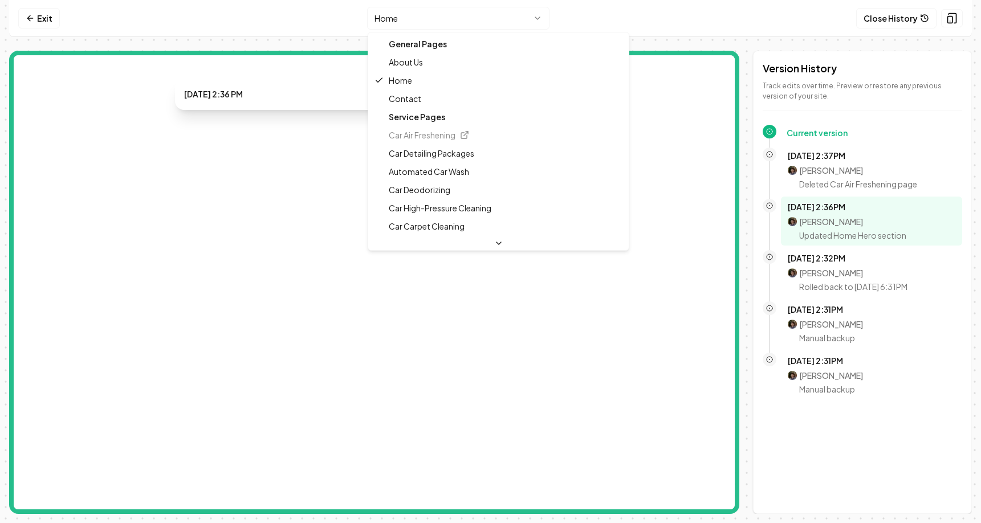
click at [494, 15] on html "Computer Required This feature is only available on a computer. Please switch t…" at bounding box center [490, 261] width 981 height 523
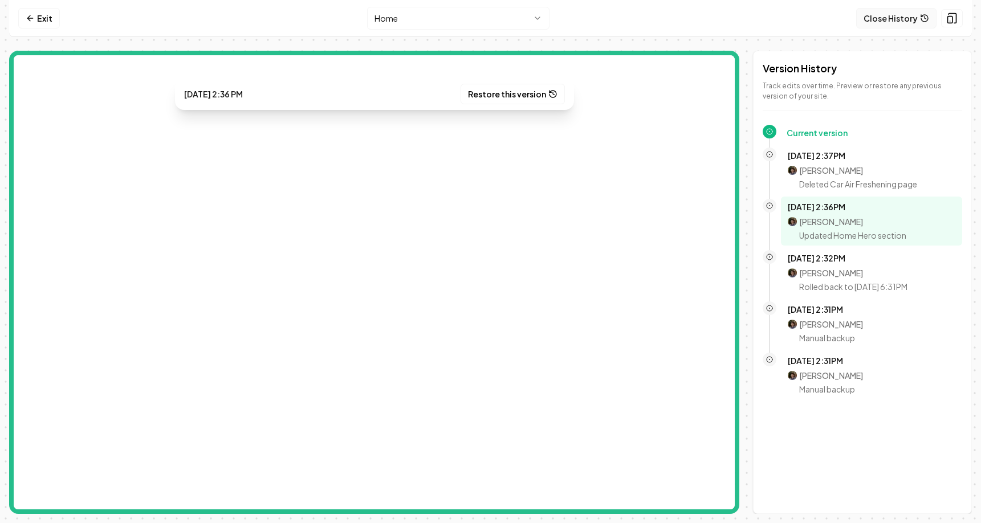
click at [876, 18] on button "Close History" at bounding box center [897, 18] width 80 height 21
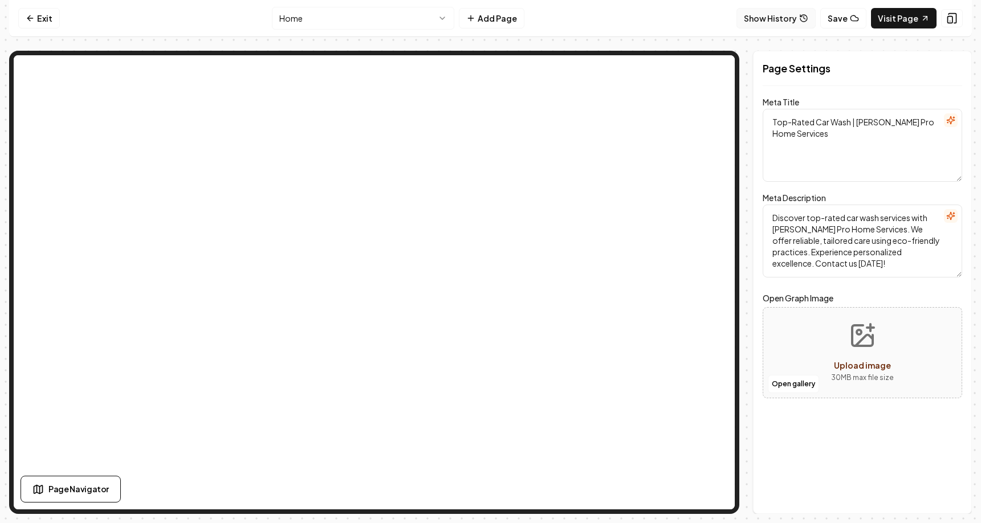
click at [784, 13] on button "Show History" at bounding box center [776, 18] width 79 height 21
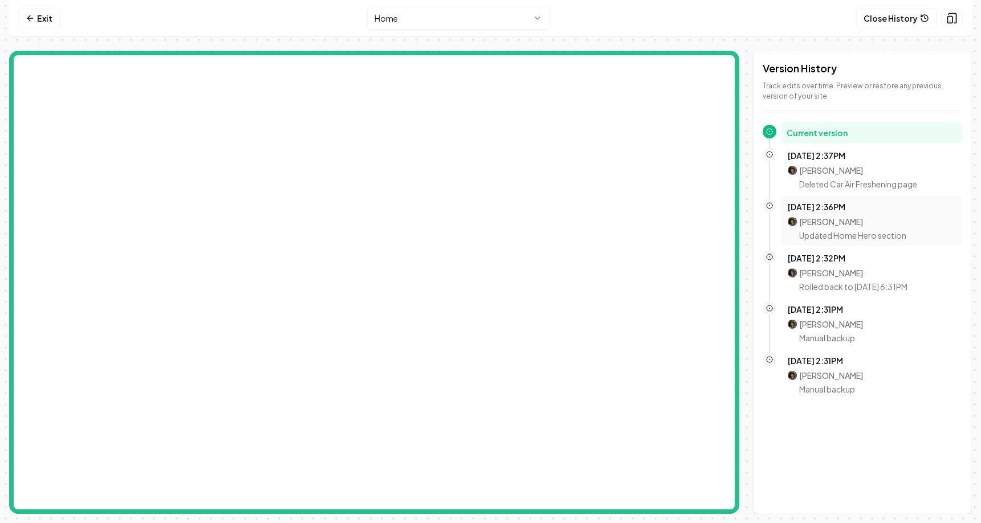
click at [821, 220] on p "Mitchell Stahl" at bounding box center [852, 221] width 107 height 11
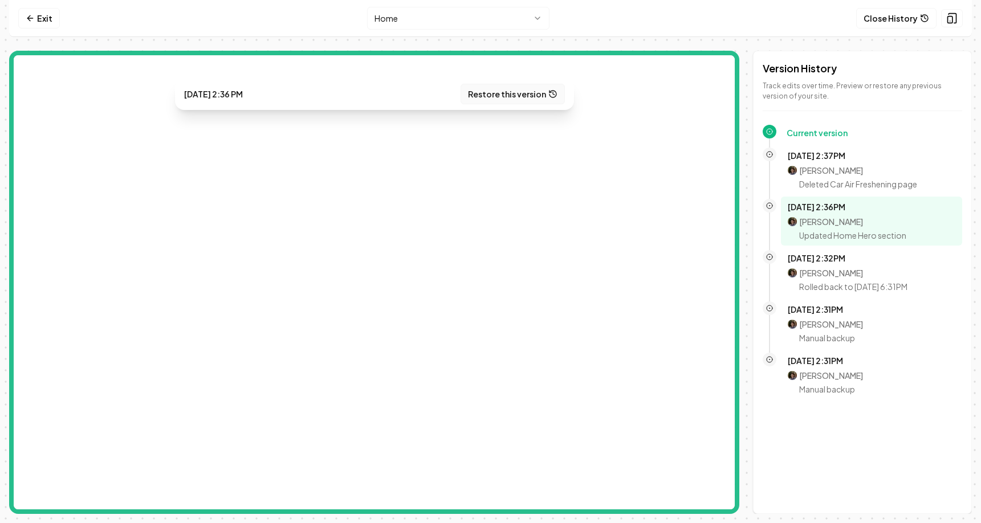
click at [552, 99] on button "Restore this version" at bounding box center [513, 94] width 104 height 21
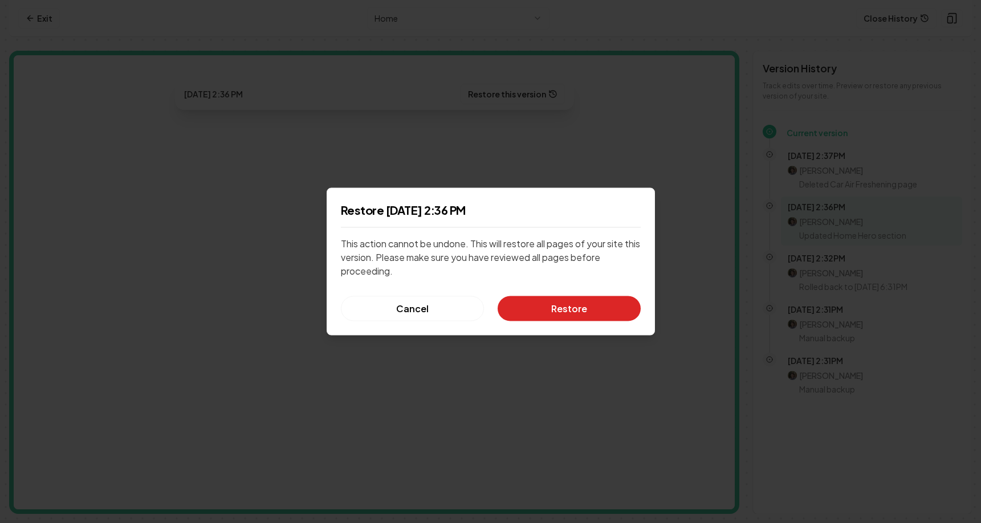
click at [597, 305] on button "Restore" at bounding box center [569, 309] width 143 height 25
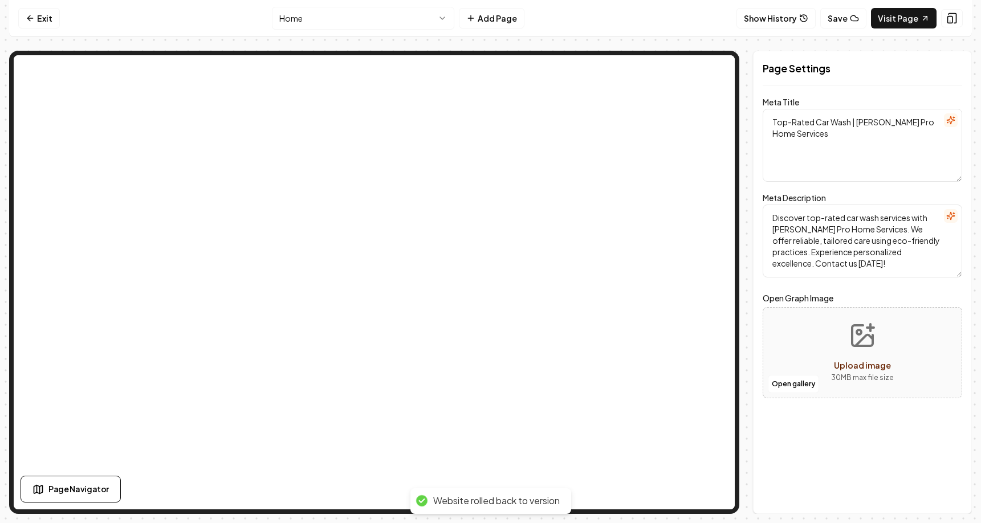
click at [430, 10] on html "Computer Required This feature is only available on a computer. Please switch t…" at bounding box center [490, 261] width 981 height 523
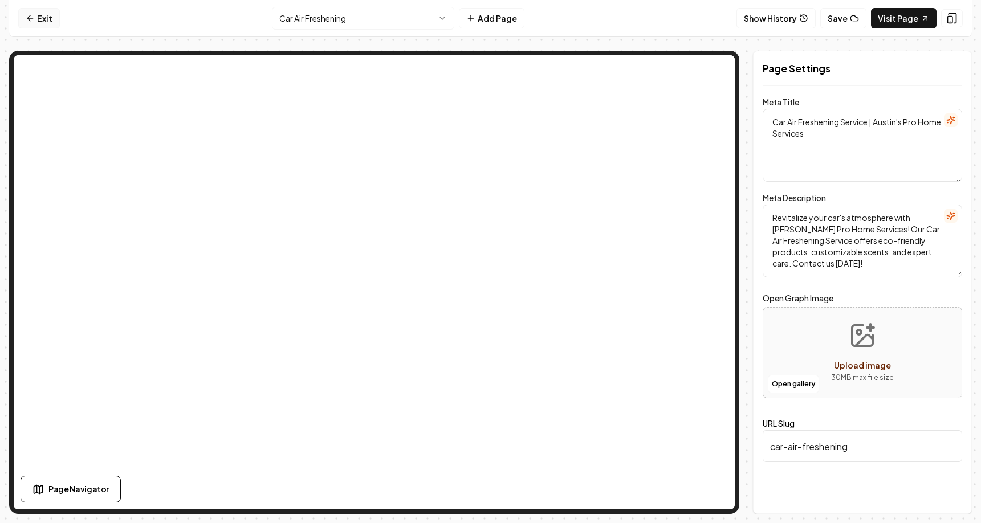
click at [30, 11] on link "Exit" at bounding box center [39, 18] width 42 height 21
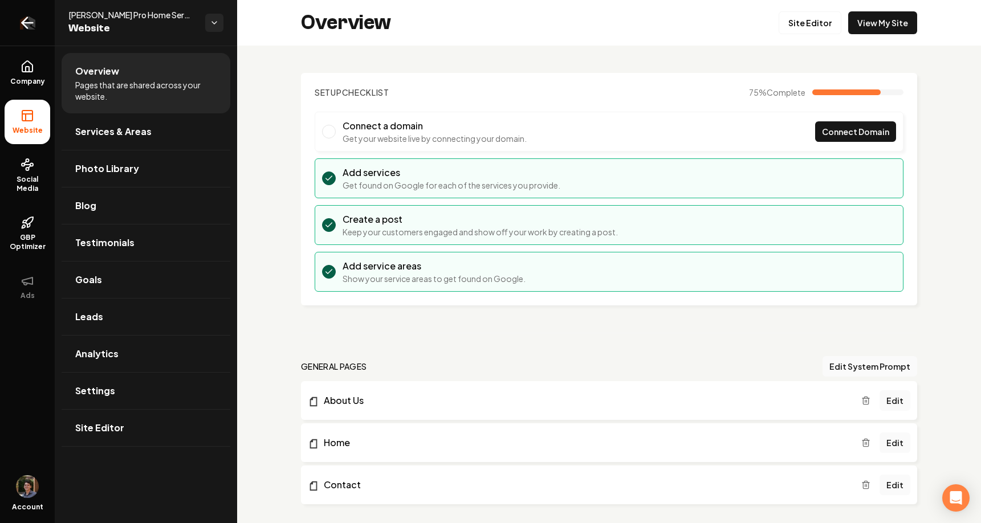
click at [39, 19] on link "Return to dashboard" at bounding box center [27, 23] width 55 height 46
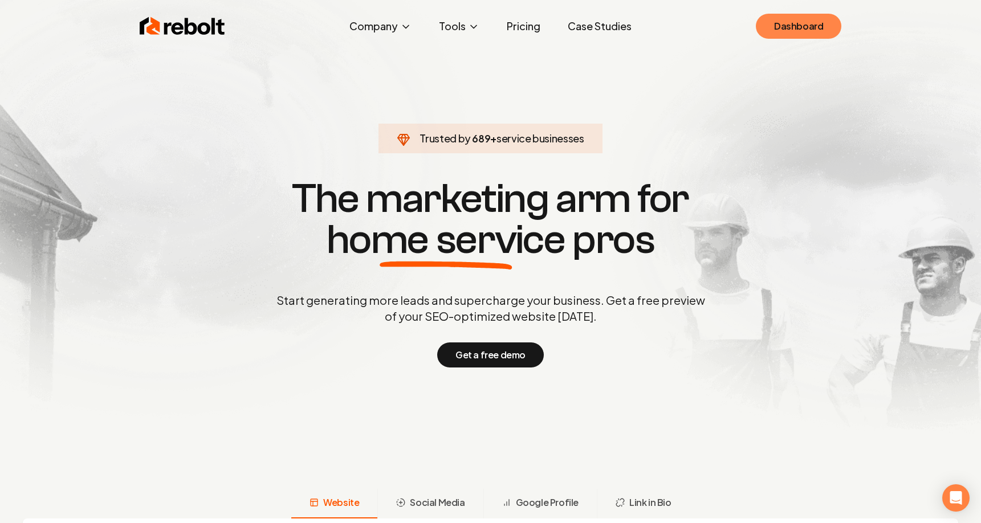
click at [774, 26] on link "Dashboard" at bounding box center [799, 26] width 86 height 25
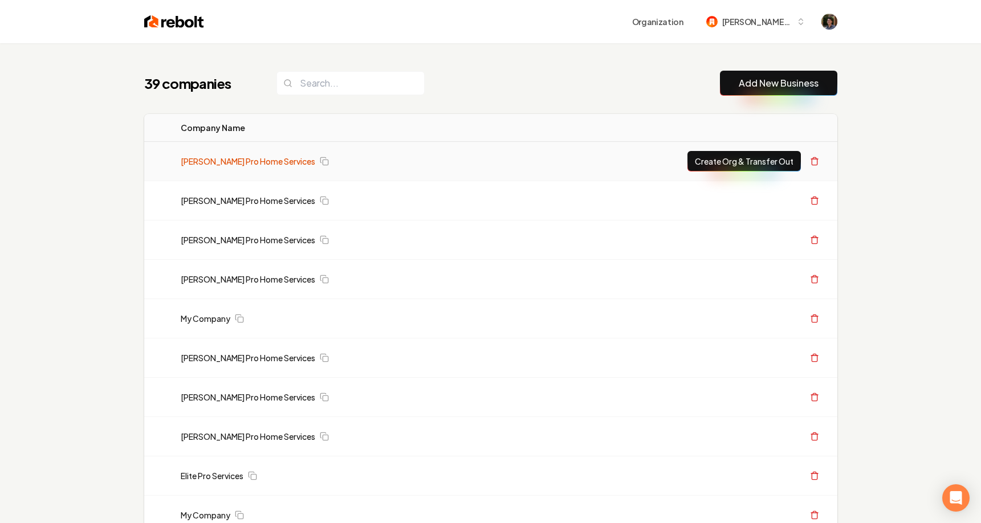
click at [259, 164] on link "[PERSON_NAME] Pro Home Services" at bounding box center [248, 161] width 135 height 11
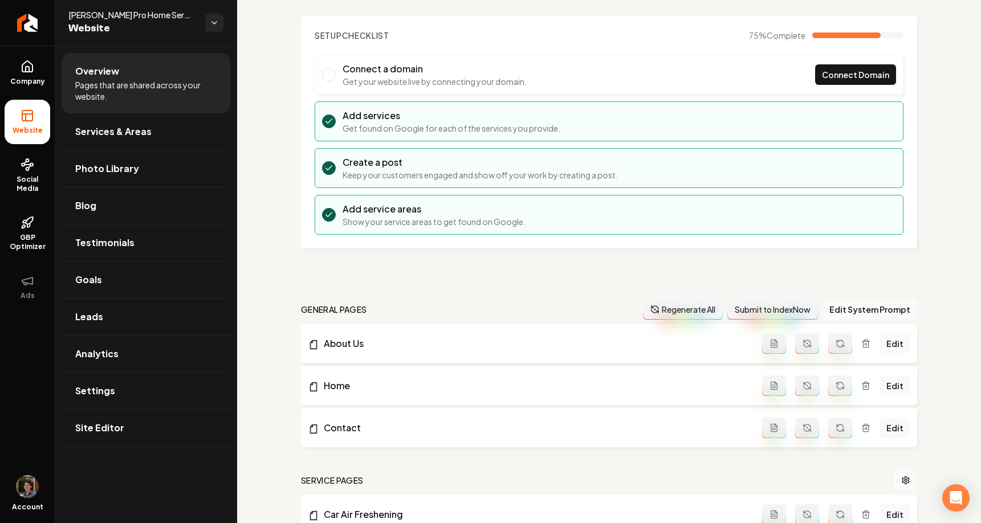
scroll to position [70, 0]
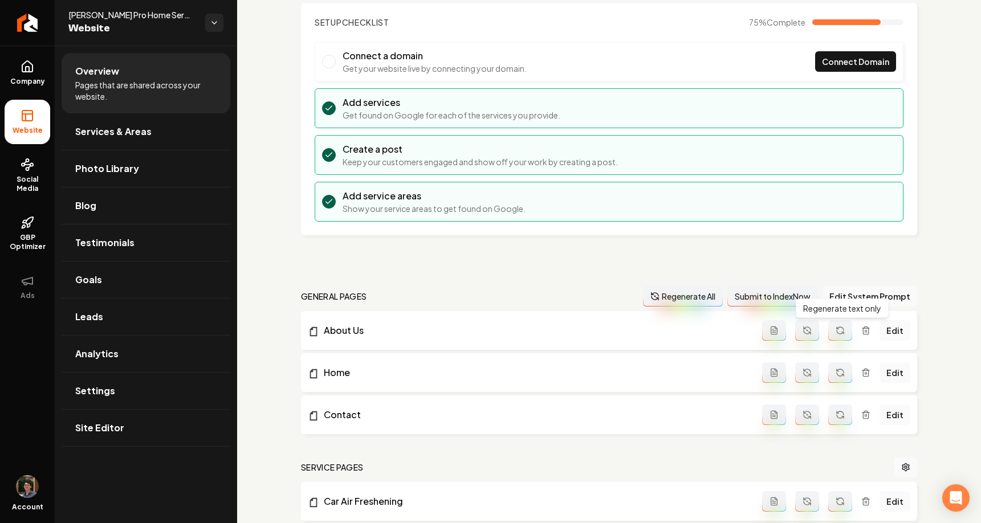
click at [842, 328] on icon "Main content area" at bounding box center [840, 330] width 9 height 9
click at [708, 293] on button "Regenerate All" at bounding box center [683, 296] width 80 height 21
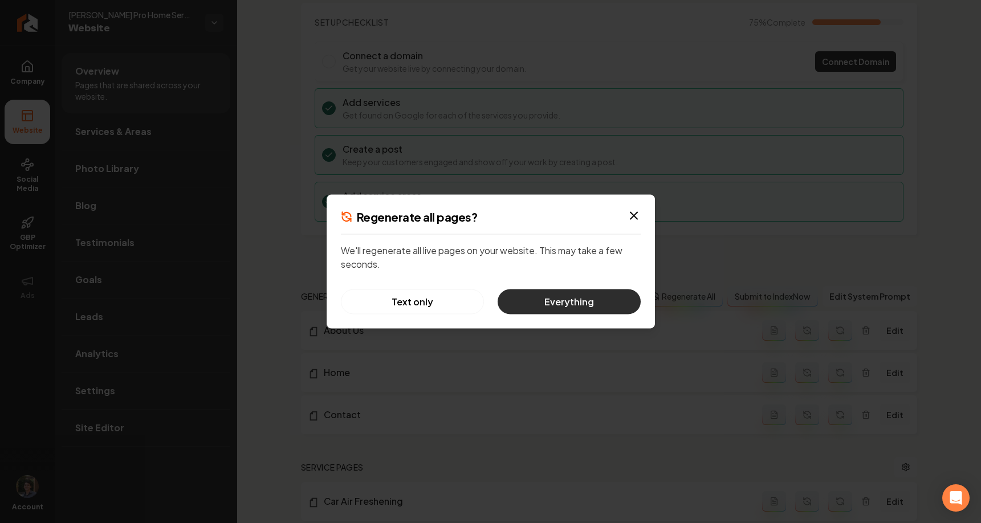
click at [596, 306] on button "Everything" at bounding box center [569, 302] width 143 height 25
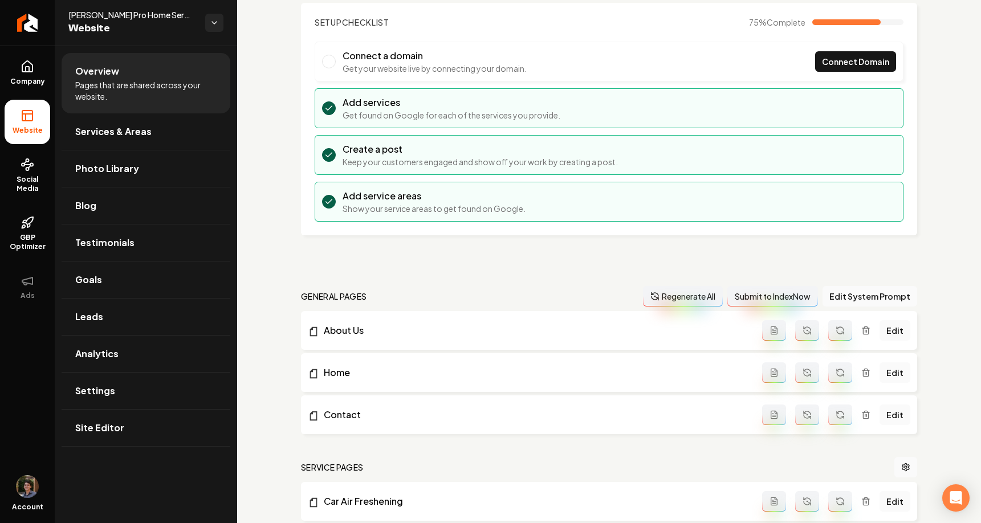
scroll to position [0, 0]
